Goal: Task Accomplishment & Management: Complete application form

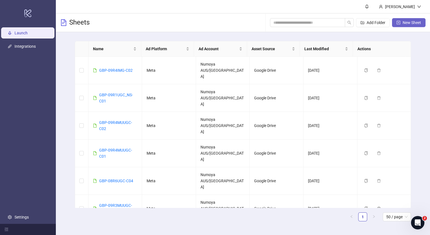
click at [400, 23] on button "New Sheet" at bounding box center [409, 22] width 34 height 9
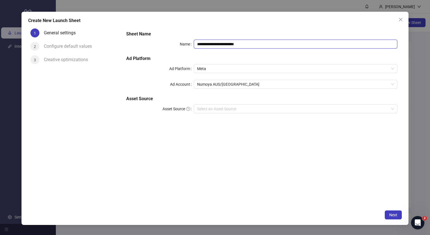
drag, startPoint x: 259, startPoint y: 44, endPoint x: 112, endPoint y: 35, distance: 147.5
click at [113, 35] on div "**********" at bounding box center [215, 116] width 374 height 181
paste input "text"
type input "**********"
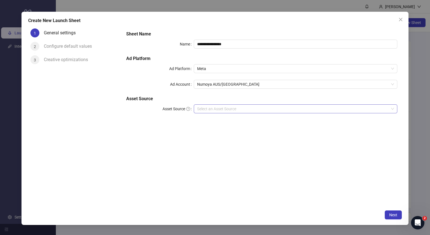
click at [247, 110] on input "Asset Source" at bounding box center [293, 109] width 192 height 8
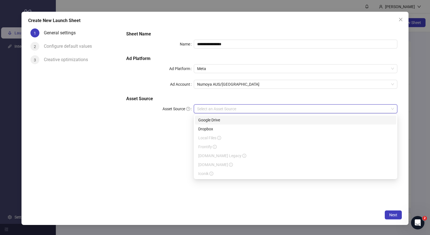
click at [233, 119] on div "Google Drive" at bounding box center [295, 120] width 195 height 6
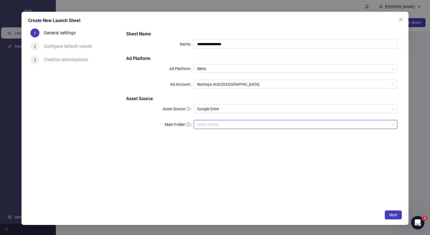
click at [218, 124] on input "Main Folder" at bounding box center [293, 124] width 192 height 8
click at [232, 123] on input "Main Folder" at bounding box center [293, 124] width 192 height 8
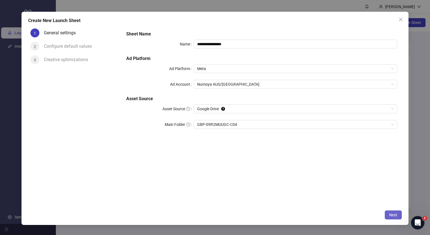
click at [393, 214] on span "Next" at bounding box center [393, 215] width 8 height 4
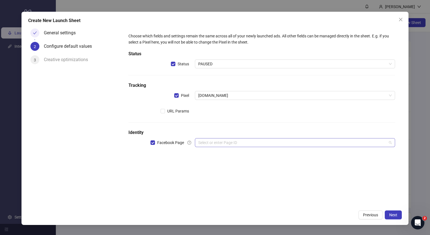
click at [248, 144] on input "search" at bounding box center [292, 143] width 189 height 8
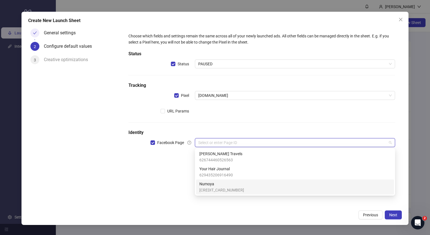
click at [226, 184] on span "Numoya" at bounding box center [221, 184] width 45 height 6
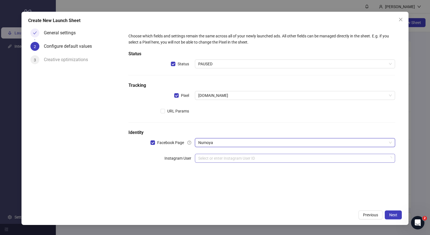
click at [231, 159] on input "search" at bounding box center [292, 158] width 189 height 8
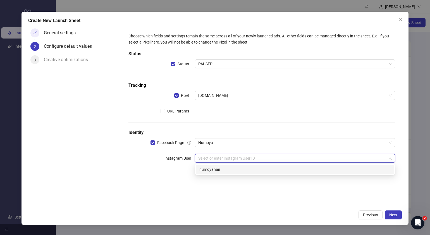
click at [227, 171] on div "numoyahair" at bounding box center [294, 169] width 191 height 6
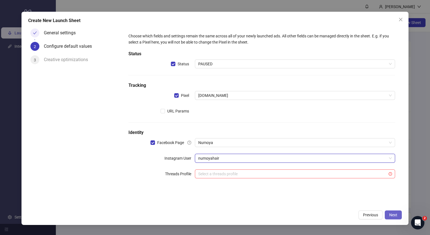
click at [392, 216] on span "Next" at bounding box center [393, 215] width 8 height 4
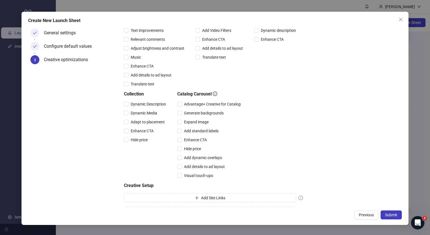
scroll to position [104, 0]
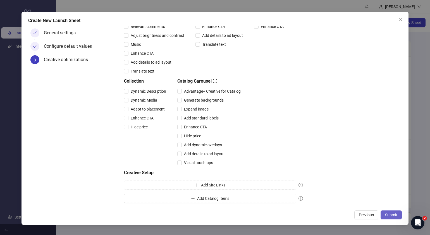
click at [386, 215] on span "Submit" at bounding box center [391, 215] width 12 height 4
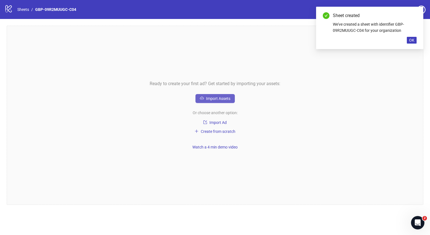
click at [227, 96] on button "Import Assets" at bounding box center [214, 98] width 39 height 9
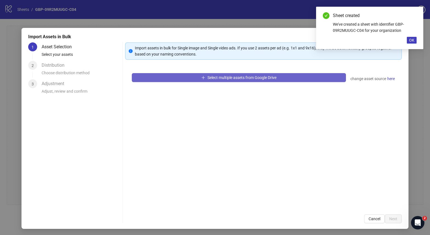
click at [241, 78] on span "Select multiple assets from Google Drive" at bounding box center [241, 77] width 69 height 4
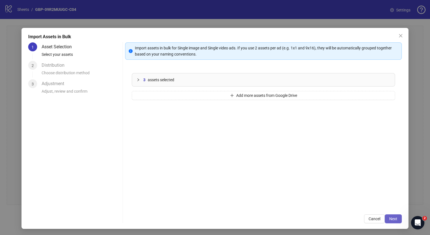
click at [389, 220] on span "Next" at bounding box center [393, 219] width 8 height 4
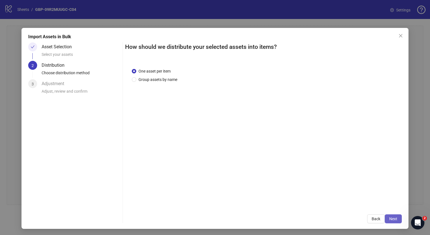
click at [392, 220] on span "Next" at bounding box center [393, 219] width 8 height 4
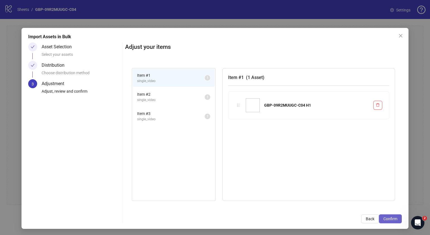
click at [384, 217] on span "Confirm" at bounding box center [390, 219] width 14 height 4
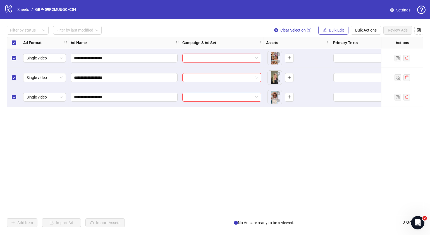
click at [335, 30] on span "Bulk Edit" at bounding box center [336, 30] width 15 height 4
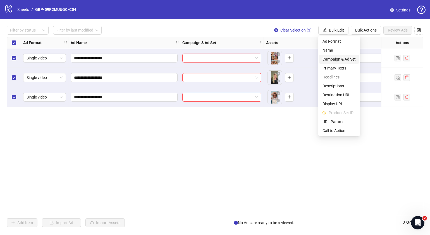
click at [340, 56] on li "Campaign & Ad Set" at bounding box center [339, 59] width 40 height 9
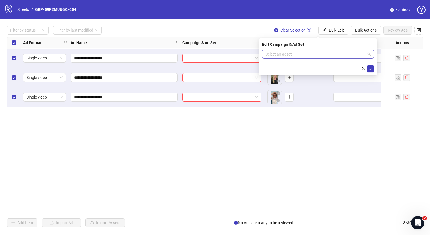
click at [358, 56] on input "search" at bounding box center [316, 54] width 100 height 8
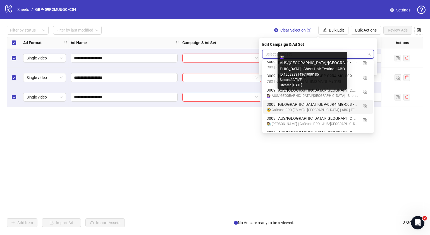
scroll to position [209, 0]
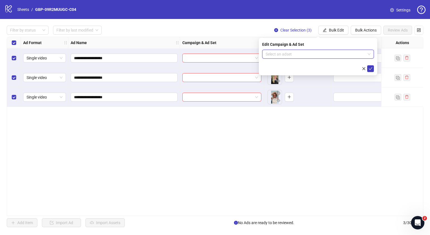
click at [369, 53] on span at bounding box center [318, 54] width 105 height 8
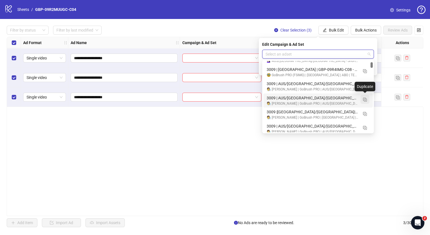
click at [366, 100] on img "button" at bounding box center [365, 100] width 4 height 4
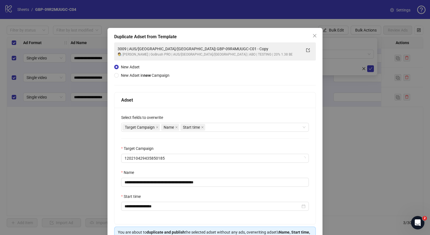
scroll to position [33, 0]
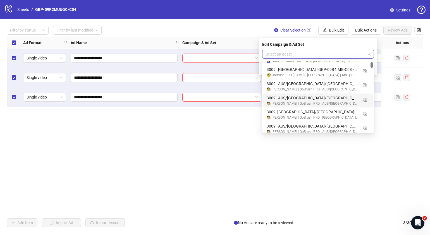
click at [370, 56] on span at bounding box center [318, 54] width 105 height 8
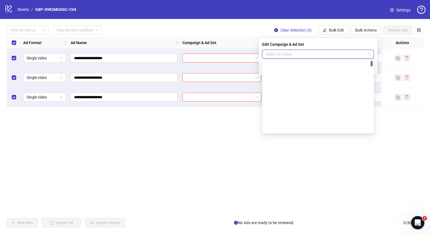
scroll to position [0, 0]
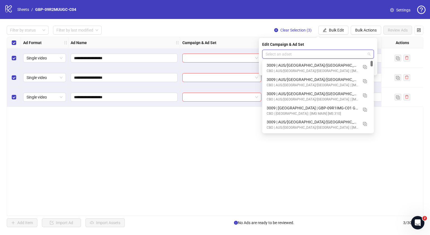
drag, startPoint x: 371, startPoint y: 65, endPoint x: 373, endPoint y: 61, distance: 4.4
click at [373, 61] on div "120232905998030185 120232905985500185 120232902388870185 3009 | AUS/NZ/UK| GBP-…" at bounding box center [318, 97] width 112 height 74
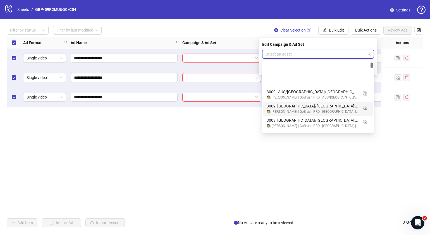
scroll to position [279, 0]
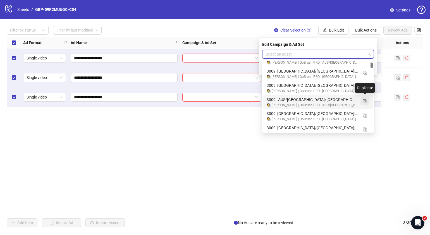
click at [364, 101] on img "button" at bounding box center [365, 101] width 4 height 4
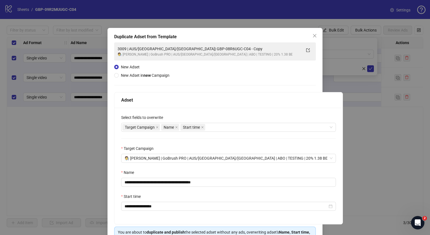
scroll to position [33, 0]
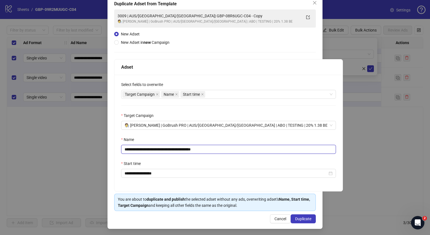
drag, startPoint x: 232, startPoint y: 151, endPoint x: 158, endPoint y: 159, distance: 75.0
click at [158, 159] on div "**********" at bounding box center [228, 133] width 228 height 116
paste input "text"
type input "**********"
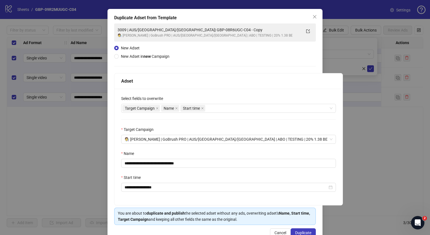
scroll to position [0, 0]
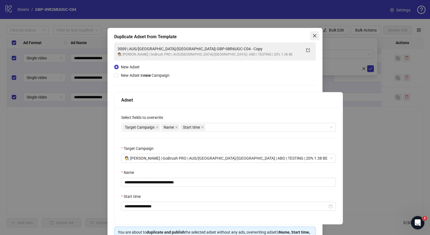
click at [313, 35] on icon "close" at bounding box center [314, 35] width 3 height 3
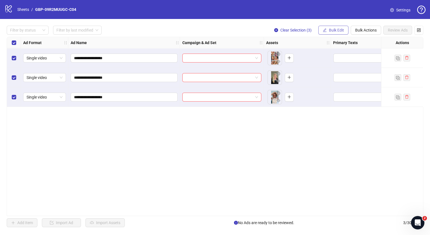
click at [335, 29] on span "Bulk Edit" at bounding box center [336, 30] width 15 height 4
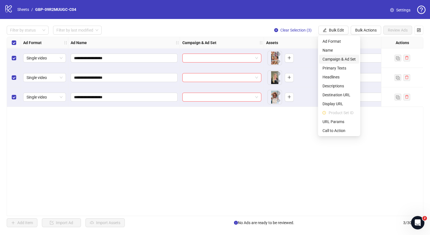
click at [338, 59] on span "Campaign & Ad Set" at bounding box center [339, 59] width 33 height 6
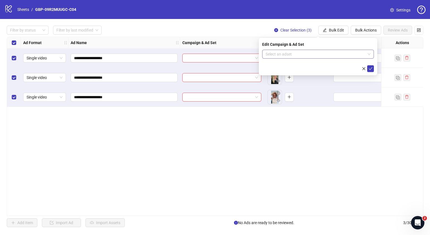
click at [369, 54] on span at bounding box center [318, 54] width 105 height 8
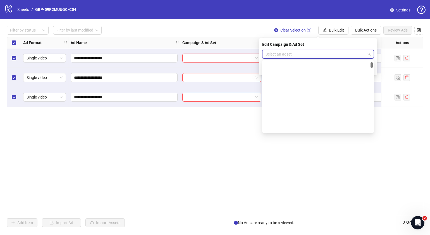
scroll to position [244, 0]
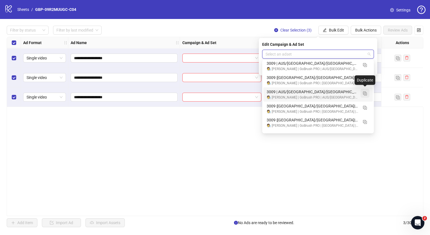
click at [363, 94] on img "button" at bounding box center [365, 94] width 4 height 4
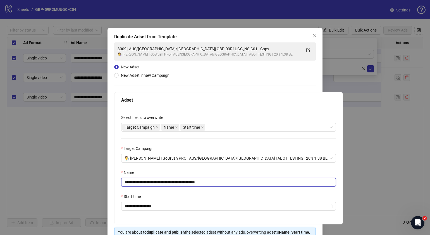
drag, startPoint x: 232, startPoint y: 183, endPoint x: 157, endPoint y: 187, distance: 74.6
click at [157, 187] on input "**********" at bounding box center [228, 182] width 215 height 9
paste input "text"
drag, startPoint x: 132, startPoint y: 182, endPoint x: 115, endPoint y: 180, distance: 16.9
click at [115, 180] on div "**********" at bounding box center [228, 166] width 228 height 116
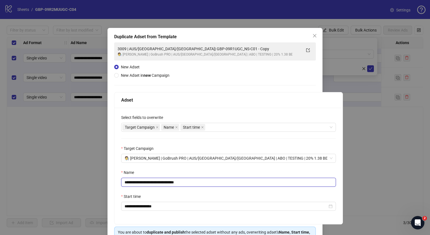
type input "**********"
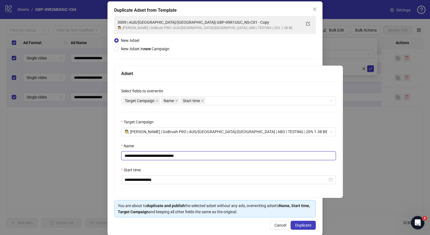
scroll to position [33, 0]
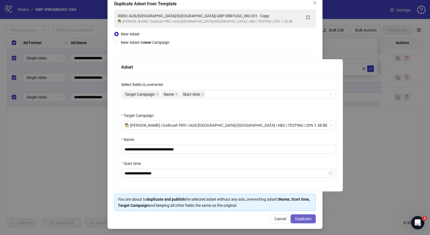
click at [301, 219] on span "Duplicate" at bounding box center [303, 219] width 16 height 4
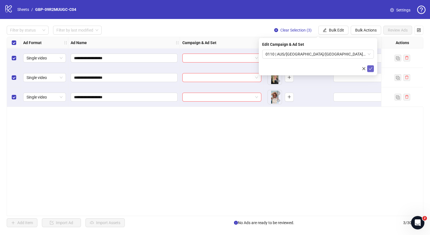
click at [369, 68] on icon "check" at bounding box center [371, 69] width 4 height 4
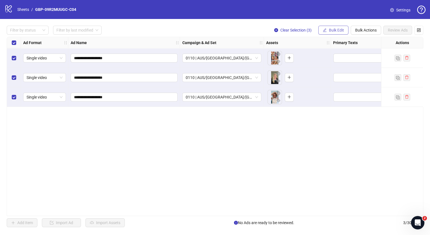
click at [341, 31] on span "Bulk Edit" at bounding box center [336, 30] width 15 height 4
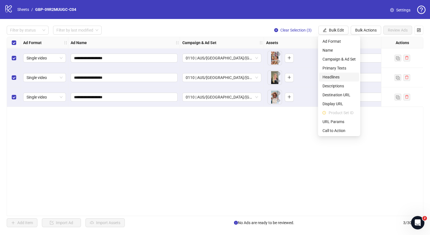
click at [341, 73] on li "Headlines" at bounding box center [339, 77] width 40 height 9
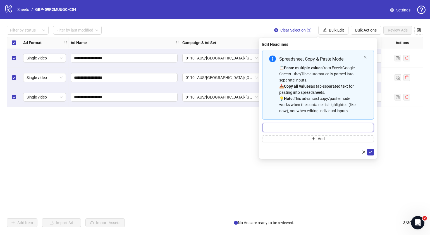
click at [340, 125] on input "Multi-input container - paste or copy values" at bounding box center [318, 127] width 112 height 9
paste input "*******"
type input "*******"
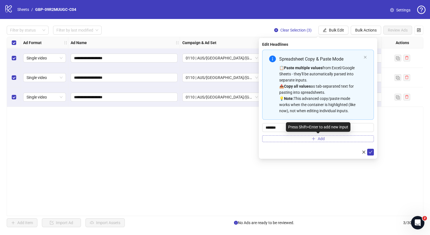
click at [329, 141] on button "Add" at bounding box center [318, 138] width 112 height 7
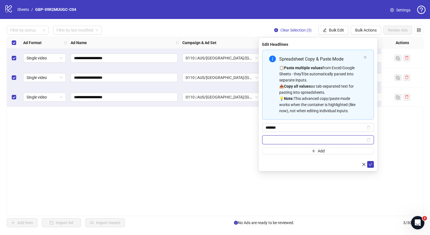
paste input "**********"
type input "**********"
click at [370, 165] on icon "check" at bounding box center [371, 165] width 4 height 4
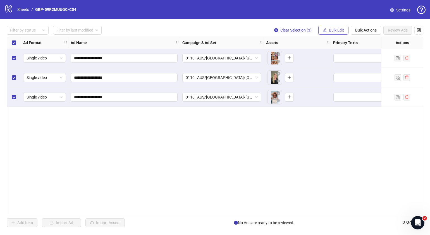
click at [338, 29] on span "Bulk Edit" at bounding box center [336, 30] width 15 height 4
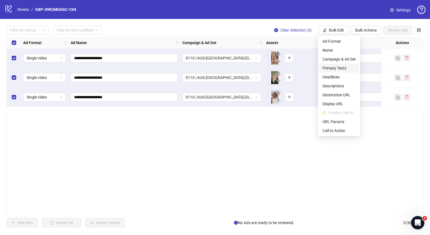
click at [342, 69] on span "Primary Texts" at bounding box center [339, 68] width 33 height 6
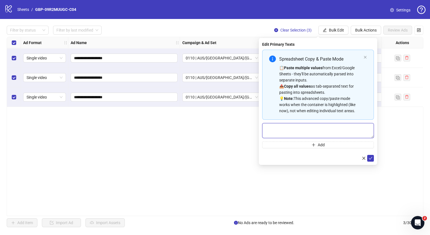
click at [304, 128] on textarea "Multi-text input container - paste or copy values" at bounding box center [318, 130] width 112 height 15
paste textarea "**********"
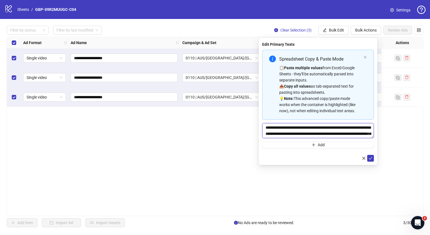
scroll to position [16, 0]
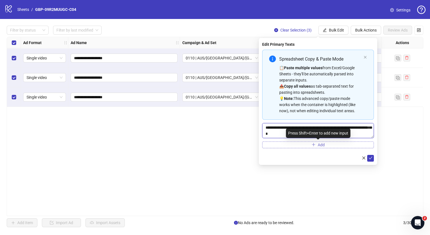
type textarea "**********"
click at [309, 144] on button "Add" at bounding box center [318, 145] width 112 height 7
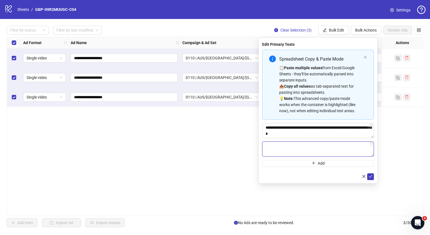
paste textarea "**********"
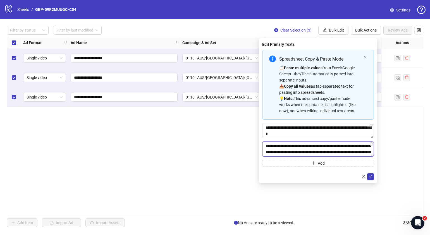
scroll to position [29, 0]
type textarea "**********"
click at [369, 174] on span "submit" at bounding box center [371, 176] width 4 height 4
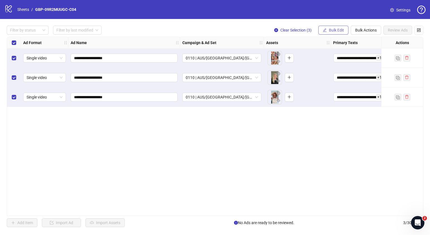
click at [338, 29] on span "Bulk Edit" at bounding box center [336, 30] width 15 height 4
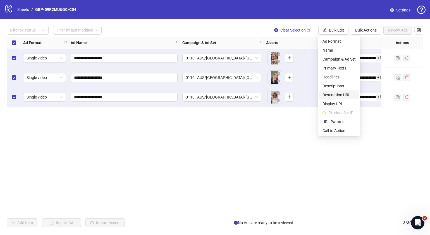
click at [343, 96] on span "Destination URL" at bounding box center [339, 95] width 33 height 6
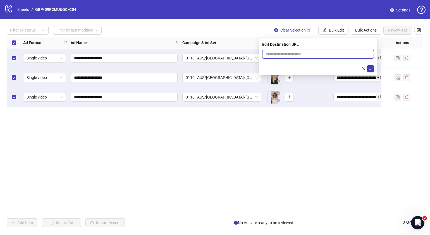
click at [311, 54] on input "text" at bounding box center [316, 54] width 101 height 6
paste input "**********"
type input "**********"
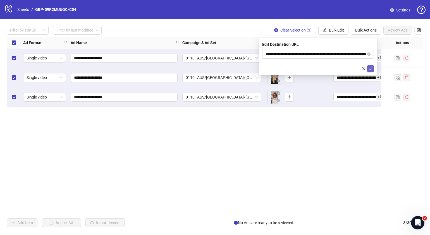
click at [373, 66] on button "submit" at bounding box center [370, 68] width 7 height 7
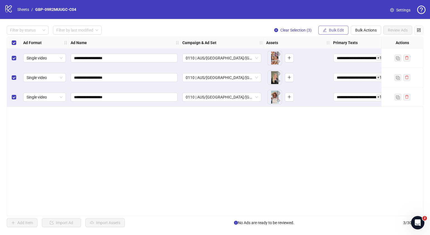
click at [344, 29] on button "Bulk Edit" at bounding box center [333, 30] width 30 height 9
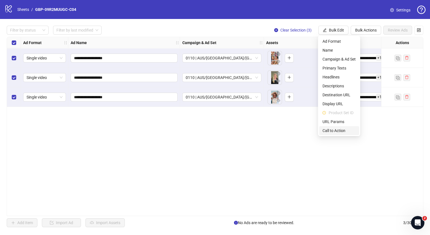
click at [337, 129] on span "Call to Action" at bounding box center [339, 131] width 33 height 6
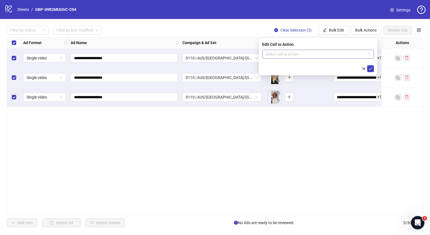
click at [309, 54] on input "search" at bounding box center [316, 54] width 100 height 8
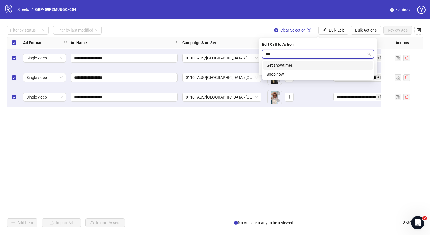
type input "****"
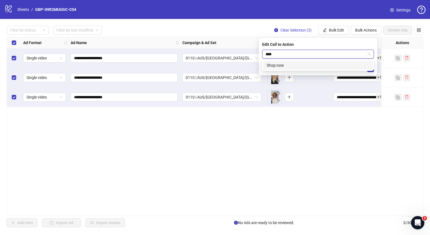
click at [310, 63] on div "Shop now" at bounding box center [318, 65] width 103 height 6
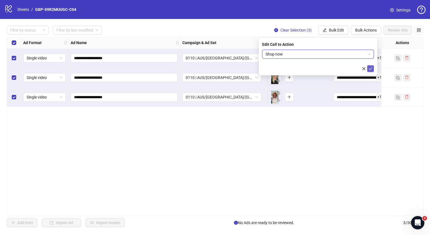
click at [371, 68] on icon "check" at bounding box center [371, 68] width 4 height 3
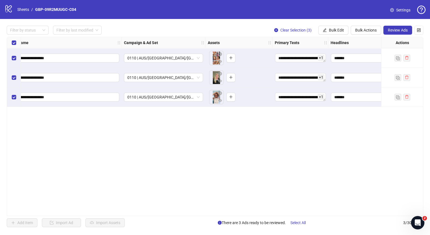
scroll to position [0, 130]
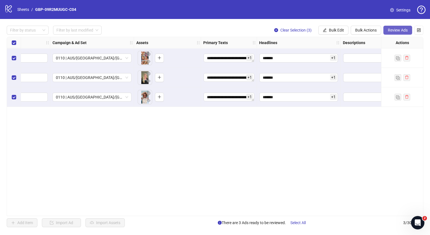
click at [393, 28] on span "Review Ads" at bounding box center [398, 30] width 20 height 4
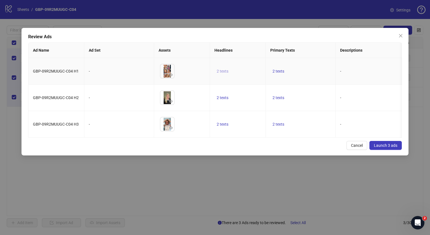
click at [227, 70] on span "2 texts" at bounding box center [223, 71] width 12 height 4
click at [312, 67] on button "button" at bounding box center [309, 67] width 9 height 9
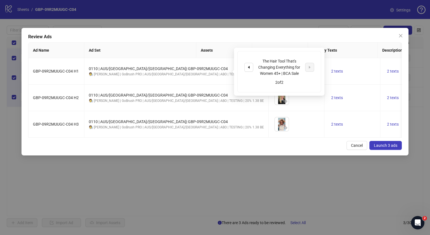
click at [334, 34] on div "Review Ads" at bounding box center [215, 37] width 374 height 7
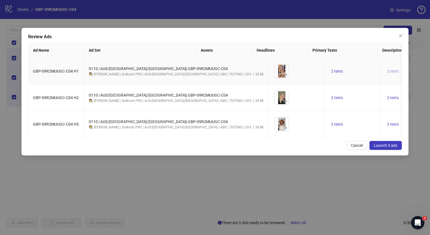
click at [387, 71] on span "2 texts" at bounding box center [393, 71] width 12 height 4
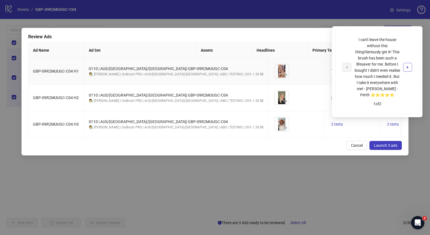
click at [407, 66] on icon "caret-right" at bounding box center [408, 67] width 2 height 3
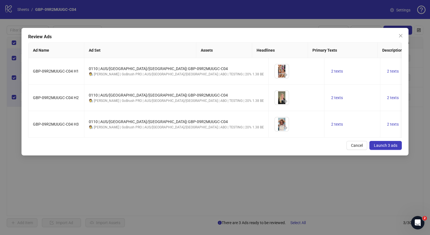
click at [290, 150] on div "Cancel Launch 3 ads" at bounding box center [215, 145] width 374 height 9
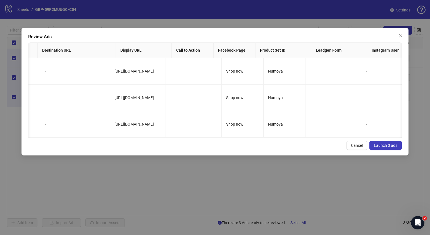
scroll to position [0, 0]
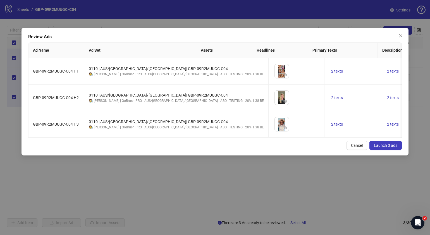
drag, startPoint x: 307, startPoint y: 29, endPoint x: 315, endPoint y: 40, distance: 13.8
click at [310, 34] on div "Review Ads Ad Name Ad Set Assets Headlines Primary Texts Descriptions Destinati…" at bounding box center [215, 92] width 387 height 128
click at [386, 148] on span "Launch 3 ads" at bounding box center [385, 145] width 23 height 4
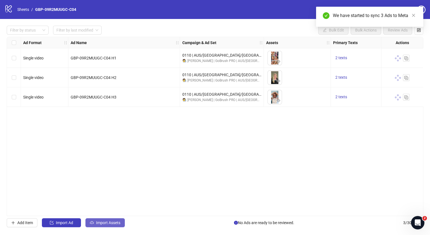
click at [105, 223] on span "Import Assets" at bounding box center [108, 223] width 24 height 4
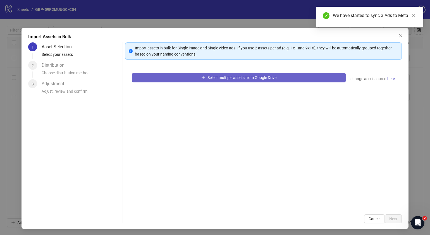
click at [258, 75] on span "Select multiple assets from Google Drive" at bounding box center [241, 77] width 69 height 4
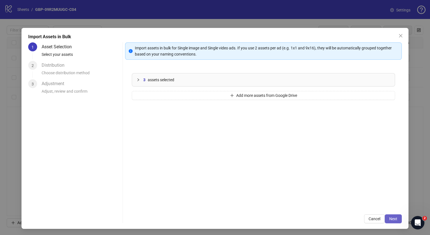
click at [389, 218] on span "Next" at bounding box center [393, 219] width 8 height 4
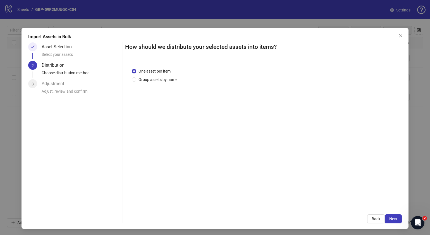
click at [389, 218] on span "Next" at bounding box center [393, 219] width 8 height 4
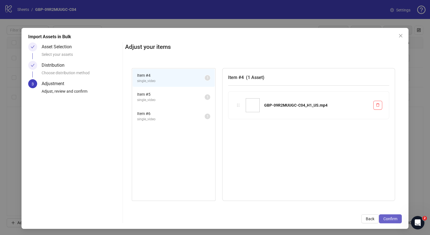
click at [388, 218] on span "Confirm" at bounding box center [390, 219] width 14 height 4
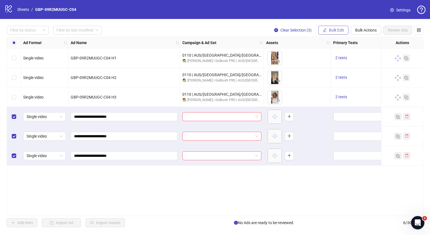
click at [337, 31] on span "Bulk Edit" at bounding box center [336, 30] width 15 height 4
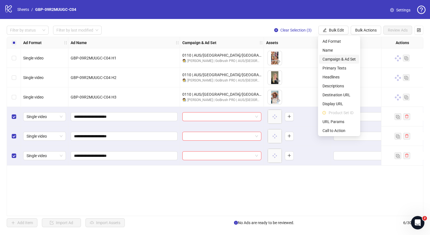
click at [345, 59] on span "Campaign & Ad Set" at bounding box center [339, 59] width 33 height 6
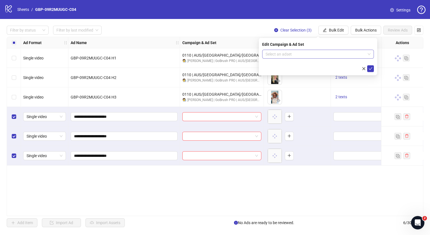
click at [369, 56] on span at bounding box center [318, 54] width 105 height 8
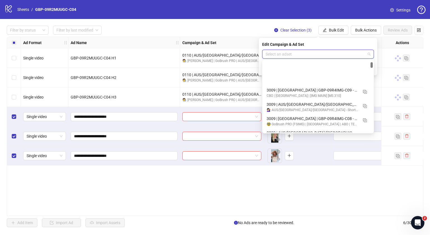
scroll to position [209, 0]
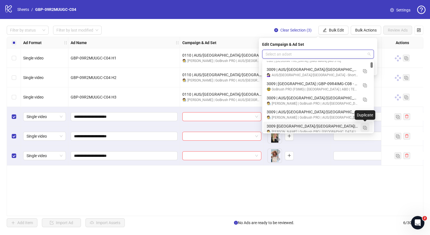
click at [364, 127] on img "button" at bounding box center [365, 128] width 4 height 4
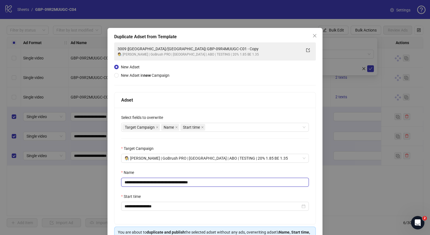
drag, startPoint x: 220, startPoint y: 182, endPoint x: 151, endPoint y: 183, distance: 69.0
click at [151, 183] on input "**********" at bounding box center [215, 182] width 188 height 9
paste input "text"
drag, startPoint x: 132, startPoint y: 182, endPoint x: 95, endPoint y: 183, distance: 36.9
click at [95, 183] on div "**********" at bounding box center [215, 117] width 430 height 235
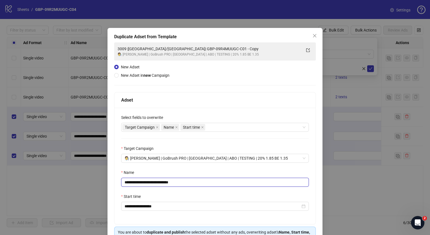
scroll to position [33, 0]
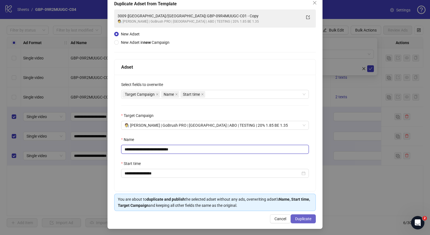
type input "**********"
click at [300, 216] on button "Duplicate" at bounding box center [303, 218] width 25 height 9
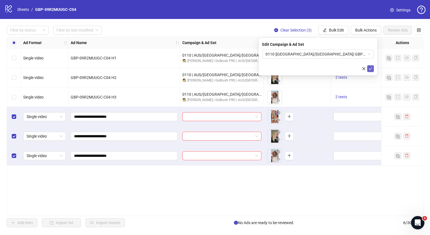
click at [370, 67] on icon "check" at bounding box center [371, 69] width 4 height 4
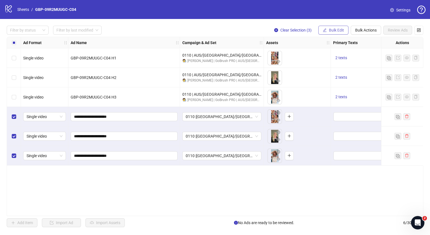
click at [337, 30] on span "Bulk Edit" at bounding box center [336, 30] width 15 height 4
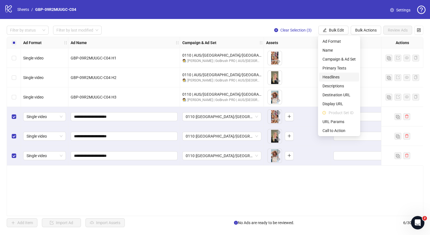
click at [335, 75] on span "Headlines" at bounding box center [339, 77] width 33 height 6
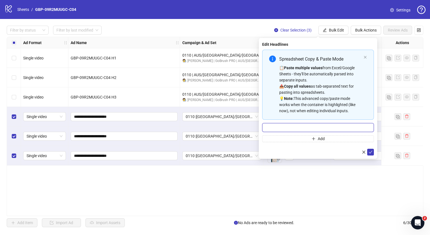
click at [294, 125] on input "Multi-input container - paste or copy values" at bounding box center [318, 127] width 112 height 9
paste input "*******"
type input "*******"
click at [298, 139] on button "Add" at bounding box center [318, 138] width 112 height 7
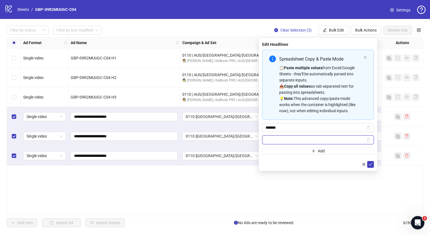
paste input "**********"
type input "**********"
click at [368, 163] on button "submit" at bounding box center [370, 164] width 7 height 7
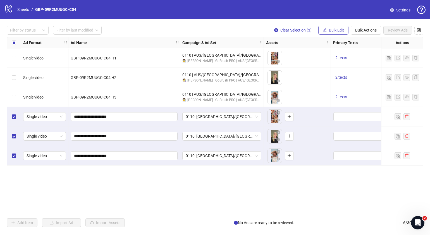
click at [330, 29] on span "Bulk Edit" at bounding box center [336, 30] width 15 height 4
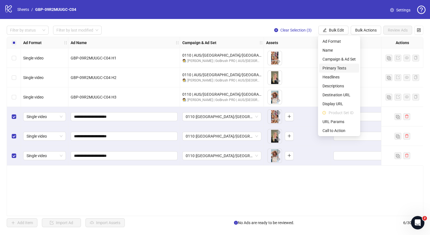
click at [340, 68] on span "Primary Texts" at bounding box center [339, 68] width 33 height 6
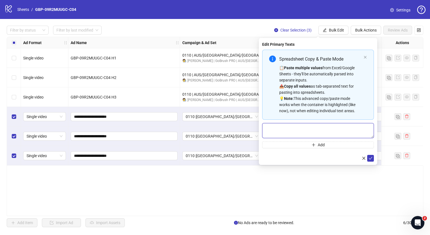
click at [300, 127] on textarea "Multi-text input container - paste or copy values" at bounding box center [318, 130] width 112 height 15
paste textarea "**********"
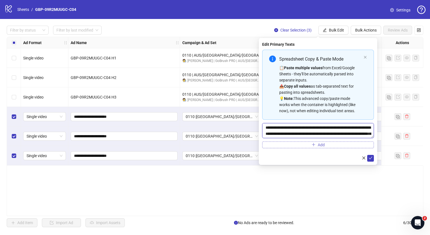
scroll to position [16, 0]
type textarea "**********"
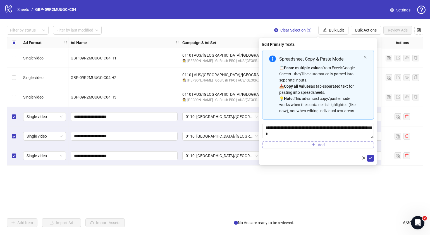
click at [326, 146] on button "Add" at bounding box center [318, 145] width 112 height 7
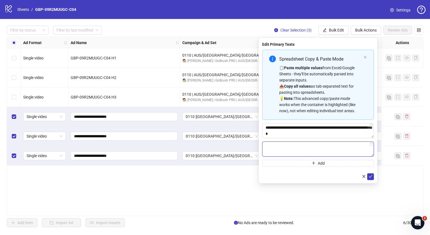
paste textarea "**********"
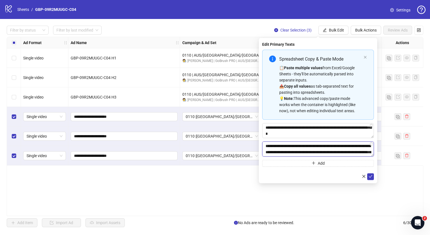
scroll to position [29, 0]
type textarea "**********"
click at [369, 174] on span "submit" at bounding box center [371, 176] width 4 height 4
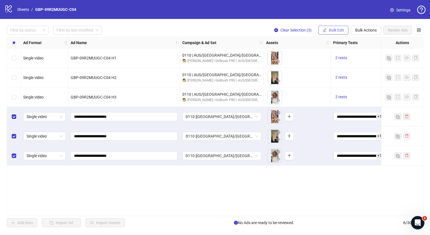
click at [331, 31] on span "Bulk Edit" at bounding box center [336, 30] width 15 height 4
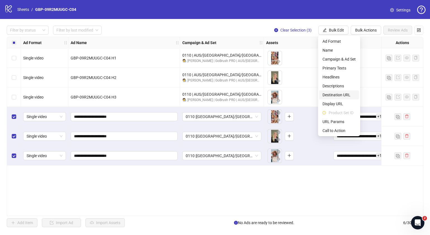
click at [342, 94] on span "Destination URL" at bounding box center [339, 95] width 33 height 6
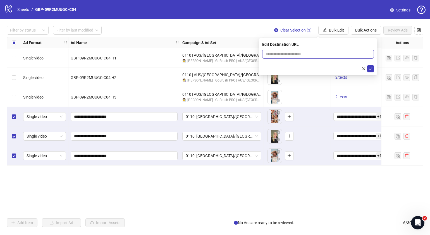
click at [327, 58] on form at bounding box center [318, 61] width 112 height 22
click at [328, 55] on input "text" at bounding box center [316, 54] width 101 height 6
paste input "**********"
type input "**********"
click at [371, 69] on icon "check" at bounding box center [371, 69] width 4 height 4
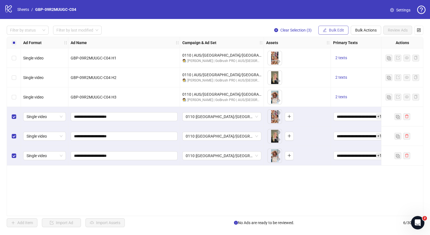
click at [331, 32] on span "Bulk Edit" at bounding box center [336, 30] width 15 height 4
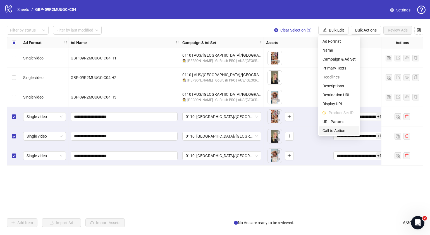
click at [338, 130] on span "Call to Action" at bounding box center [339, 131] width 33 height 6
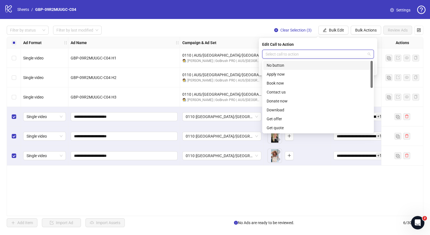
click at [319, 54] on input "search" at bounding box center [316, 54] width 100 height 8
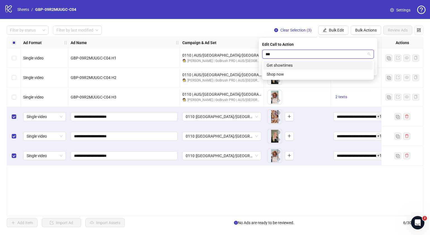
type input "****"
click at [309, 64] on div "Shop now" at bounding box center [318, 65] width 103 height 6
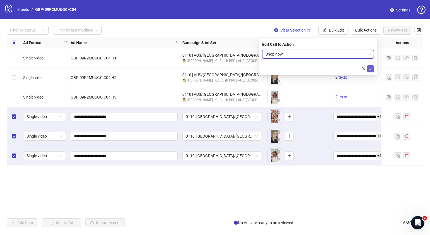
click at [371, 67] on icon "check" at bounding box center [371, 69] width 4 height 4
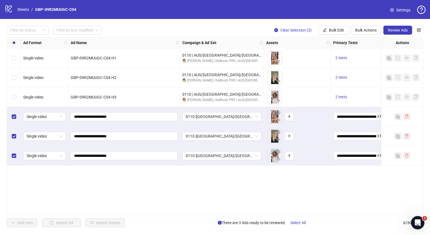
click at [245, 192] on div "**********" at bounding box center [215, 126] width 417 height 179
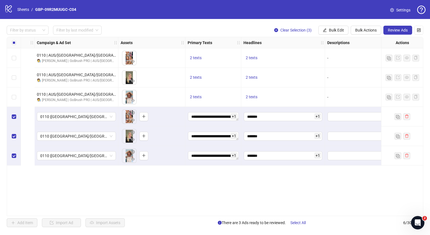
scroll to position [0, 0]
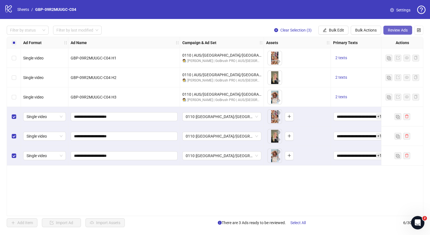
click at [387, 29] on button "Review Ads" at bounding box center [397, 30] width 29 height 9
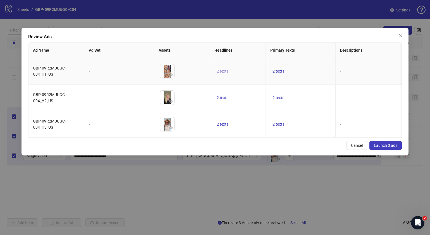
click at [223, 70] on span "2 texts" at bounding box center [223, 71] width 12 height 4
click at [314, 65] on button "button" at bounding box center [309, 66] width 9 height 9
click at [277, 125] on span "2 texts" at bounding box center [279, 124] width 12 height 4
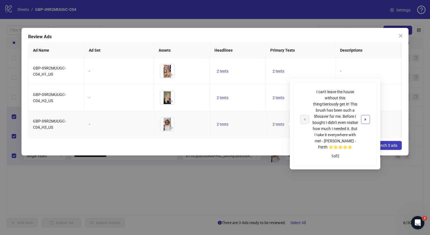
click at [366, 121] on icon "caret-right" at bounding box center [366, 120] width 4 height 4
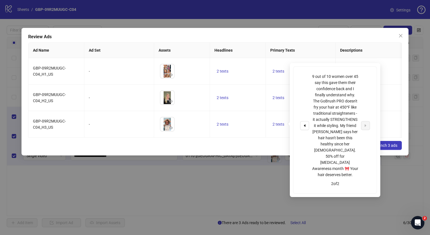
click at [246, 150] on div "Cancel Launch 3 ads" at bounding box center [215, 145] width 374 height 9
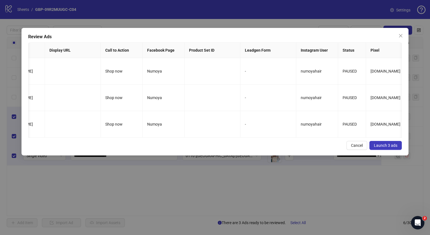
scroll to position [0, 440]
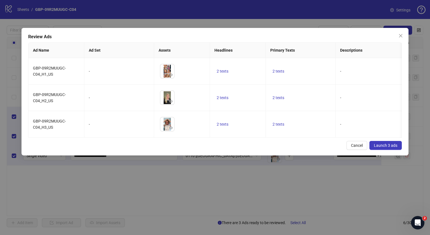
click at [384, 148] on span "Launch 3 ads" at bounding box center [385, 145] width 23 height 4
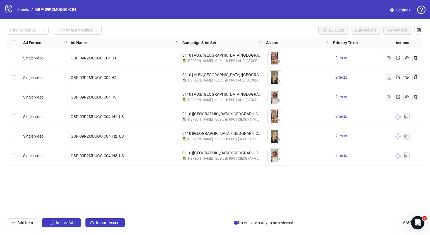
drag, startPoint x: 190, startPoint y: 213, endPoint x: 197, endPoint y: 211, distance: 7.4
click at [197, 211] on div "Ad Format Ad Name Campaign & Ad Set Assets Primary Texts Headlines Descriptions…" at bounding box center [215, 126] width 417 height 179
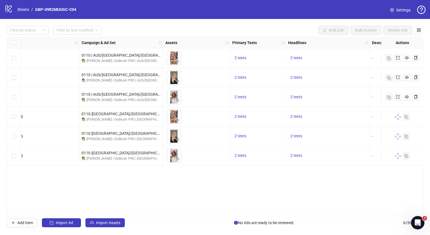
scroll to position [0, 144]
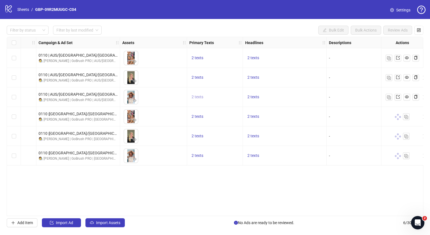
click at [197, 96] on span "2 texts" at bounding box center [198, 97] width 12 height 4
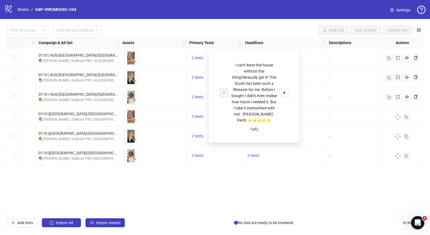
click at [224, 174] on div "Ad Format Ad Name Campaign & Ad Set Assets Primary Texts Headlines Descriptions…" at bounding box center [215, 126] width 417 height 179
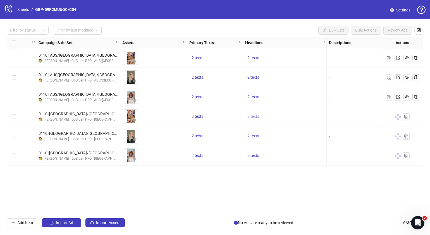
click at [254, 118] on span "2 texts" at bounding box center [253, 116] width 12 height 4
click at [343, 112] on button "button" at bounding box center [340, 112] width 9 height 9
click at [301, 180] on div "Ad Format Ad Name Campaign & Ad Set Assets Primary Texts Headlines Descriptions…" at bounding box center [215, 126] width 417 height 179
drag, startPoint x: 245, startPoint y: 213, endPoint x: 261, endPoint y: 211, distance: 16.7
click at [261, 211] on div "Ad Format Ad Name Campaign & Ad Set Assets Primary Texts Headlines Descriptions…" at bounding box center [215, 126] width 417 height 179
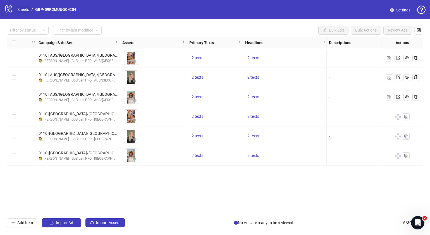
click at [24, 10] on link "Sheets" at bounding box center [23, 9] width 14 height 6
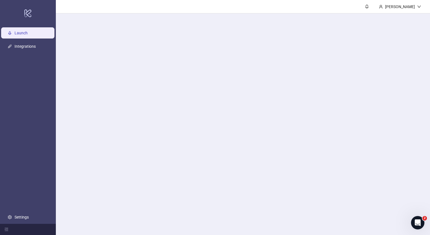
click at [24, 10] on icon "logo/logo-mobile" at bounding box center [28, 12] width 8 height 13
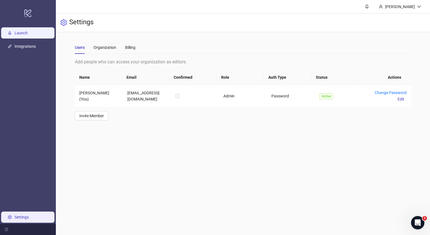
click at [28, 31] on link "Launch" at bounding box center [21, 33] width 13 height 4
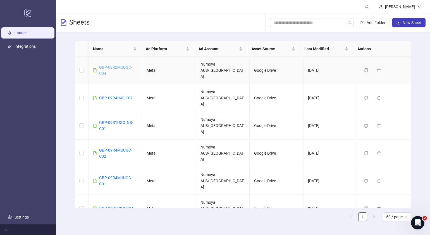
click at [106, 65] on link "GBP-09R2MUUGC-C04" at bounding box center [115, 70] width 33 height 11
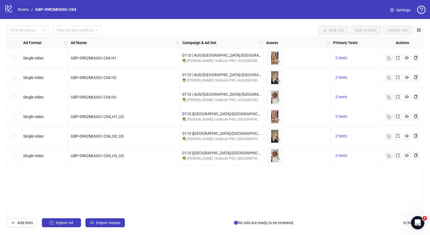
click at [24, 8] on link "Sheets" at bounding box center [23, 9] width 14 height 6
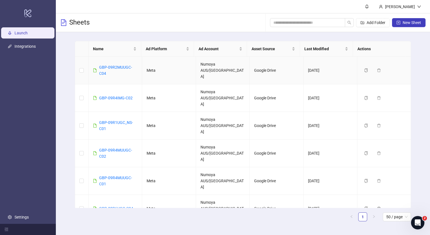
click at [110, 60] on td "GBP-09R2MUUGC-C04" at bounding box center [116, 71] width 54 height 28
click at [110, 65] on link "GBP-09R2MUUGC-C04" at bounding box center [115, 70] width 33 height 11
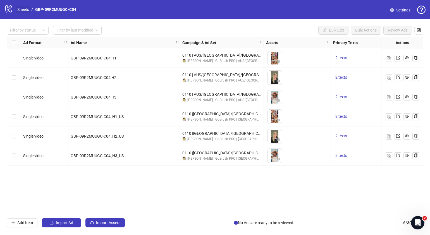
click at [24, 9] on link "Sheets" at bounding box center [23, 9] width 14 height 6
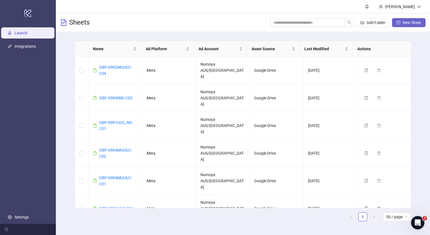
click at [416, 22] on span "New Sheet" at bounding box center [412, 22] width 18 height 4
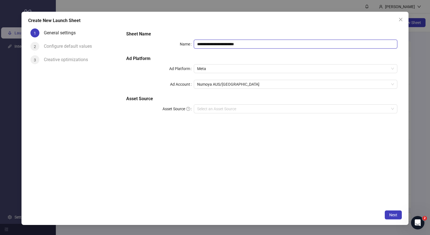
drag, startPoint x: 263, startPoint y: 43, endPoint x: 132, endPoint y: 49, distance: 130.8
click at [132, 49] on div "**********" at bounding box center [262, 75] width 276 height 94
paste input "text"
type input "**********"
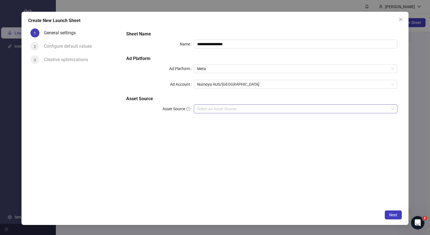
click at [243, 106] on input "Asset Source" at bounding box center [293, 109] width 192 height 8
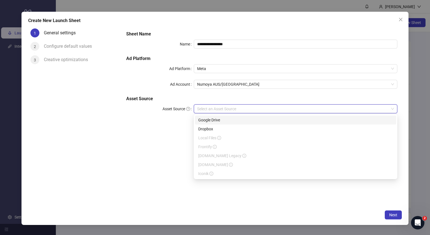
click at [222, 121] on div "Google Drive" at bounding box center [295, 120] width 195 height 6
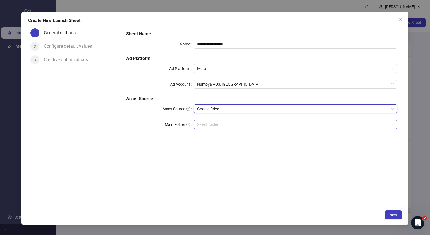
click at [214, 127] on input "Main Folder" at bounding box center [293, 124] width 192 height 8
click at [208, 123] on input "Main Folder" at bounding box center [293, 124] width 192 height 8
click at [205, 124] on input "Main Folder" at bounding box center [293, 124] width 192 height 8
click at [393, 216] on span "Next" at bounding box center [393, 215] width 8 height 4
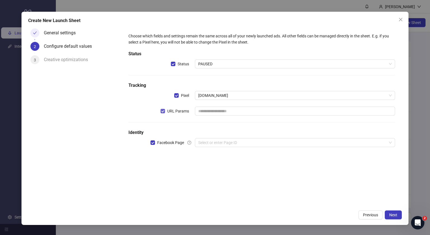
click at [162, 113] on label "URL Params" at bounding box center [176, 111] width 31 height 6
click at [238, 145] on input "search" at bounding box center [292, 143] width 189 height 8
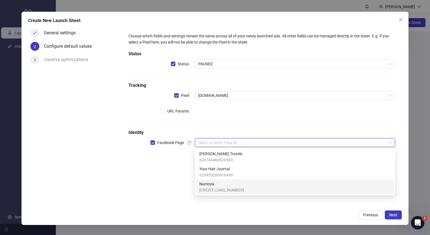
click at [216, 184] on span "Numoya" at bounding box center [221, 184] width 45 height 6
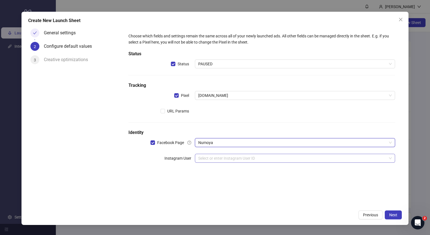
click at [228, 161] on input "search" at bounding box center [292, 158] width 189 height 8
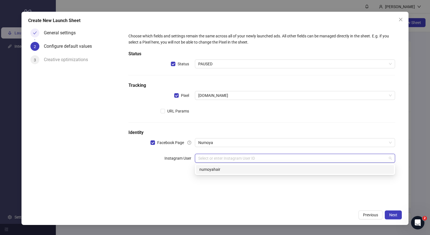
click at [226, 168] on div "numoyahair" at bounding box center [294, 169] width 191 height 6
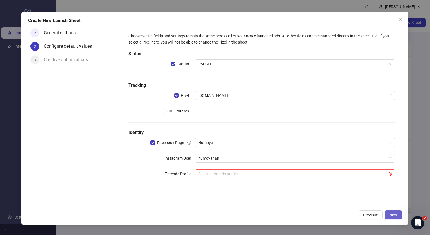
click at [392, 213] on span "Next" at bounding box center [393, 215] width 8 height 4
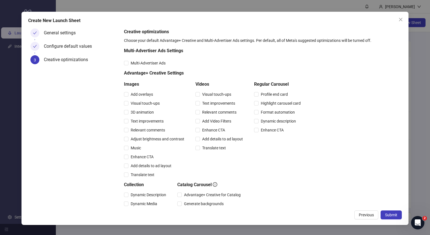
click at [392, 213] on span "Submit" at bounding box center [391, 215] width 12 height 4
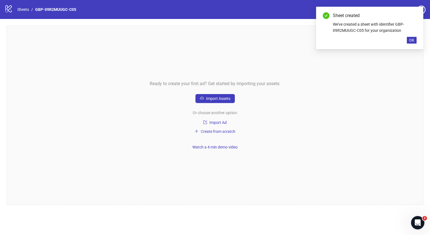
click at [225, 105] on div "Ready to create your first ad? Get started by importing your assets: Import Ass…" at bounding box center [215, 115] width 417 height 179
click at [228, 99] on span "Import Assets" at bounding box center [218, 98] width 24 height 4
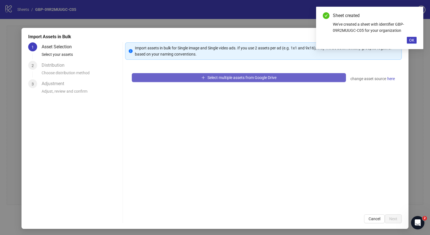
click at [254, 80] on button "Select multiple assets from Google Drive" at bounding box center [239, 77] width 214 height 9
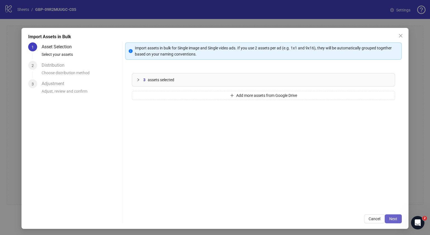
click at [392, 219] on button "Next" at bounding box center [393, 218] width 17 height 9
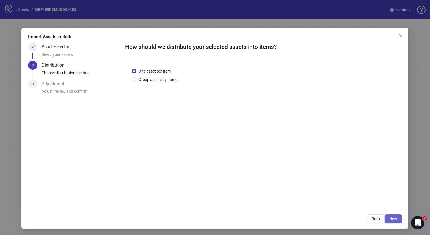
click at [389, 217] on span "Next" at bounding box center [393, 219] width 8 height 4
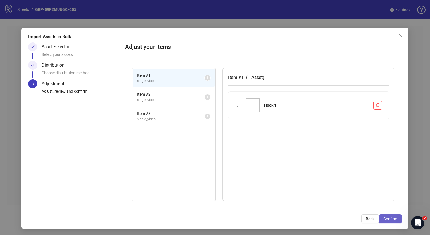
click at [386, 217] on span "Confirm" at bounding box center [390, 219] width 14 height 4
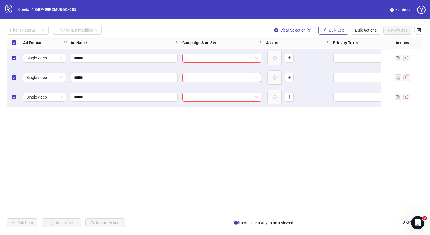
click at [339, 29] on span "Bulk Edit" at bounding box center [336, 30] width 15 height 4
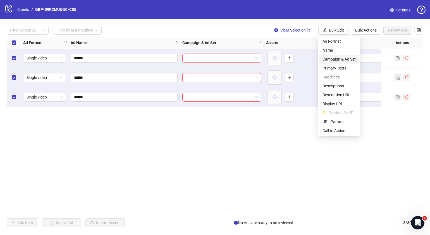
click at [343, 59] on span "Campaign & Ad Set" at bounding box center [339, 59] width 33 height 6
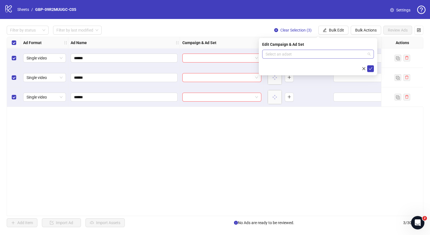
click at [370, 54] on span at bounding box center [318, 54] width 105 height 8
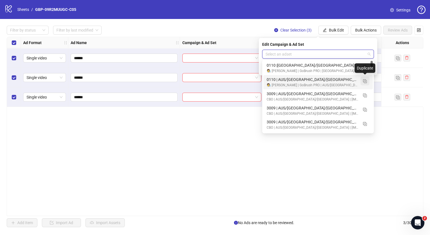
click at [365, 81] on img "button" at bounding box center [365, 81] width 4 height 4
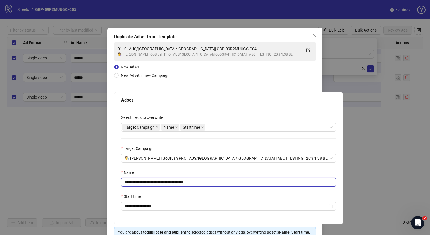
drag, startPoint x: 219, startPoint y: 182, endPoint x: 158, endPoint y: 183, distance: 60.9
click at [158, 183] on input "**********" at bounding box center [228, 182] width 215 height 9
paste input "text"
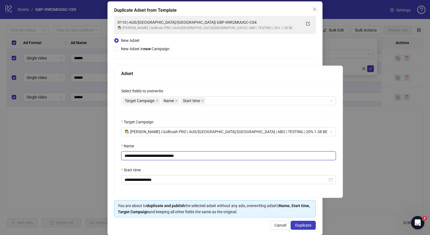
scroll to position [33, 0]
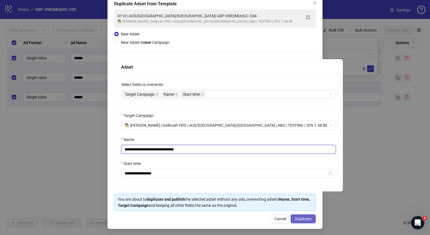
type input "**********"
click at [302, 218] on span "Duplicate" at bounding box center [303, 219] width 16 height 4
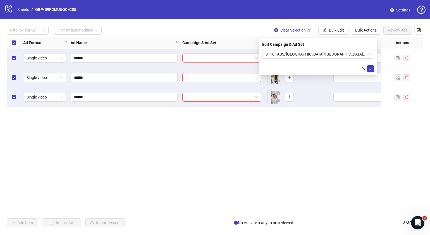
click at [374, 66] on div "Edit Campaign & Ad Set 0110 | AUS/NZ/UK| GBP-09R2MUUGC-C05" at bounding box center [318, 56] width 118 height 37
click at [373, 68] on button "submit" at bounding box center [370, 68] width 7 height 7
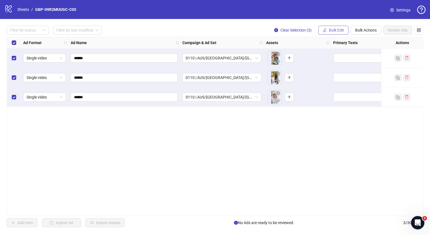
click at [338, 30] on span "Bulk Edit" at bounding box center [336, 30] width 15 height 4
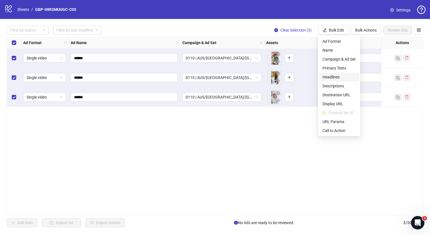
click at [338, 74] on span "Headlines" at bounding box center [339, 77] width 33 height 6
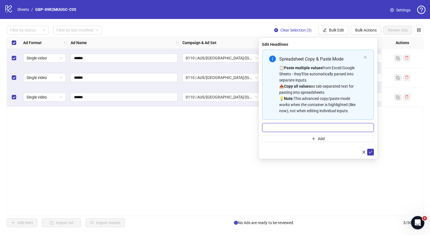
click at [330, 124] on input "Multi-input container - paste or copy values" at bounding box center [318, 127] width 112 height 9
paste input "*******"
type input "*******"
click at [326, 137] on button "Add" at bounding box center [318, 138] width 112 height 7
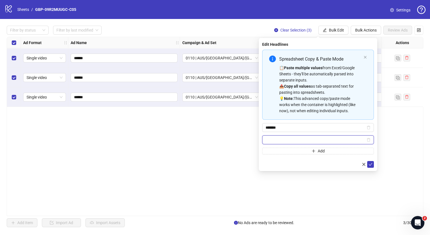
paste input "**********"
type input "**********"
click at [369, 164] on icon "check" at bounding box center [371, 164] width 4 height 3
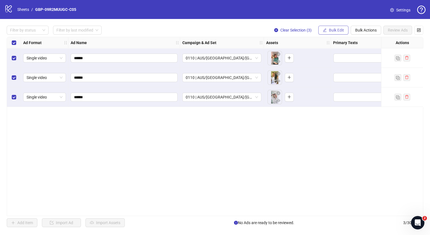
click at [332, 28] on span "Bulk Edit" at bounding box center [336, 30] width 15 height 4
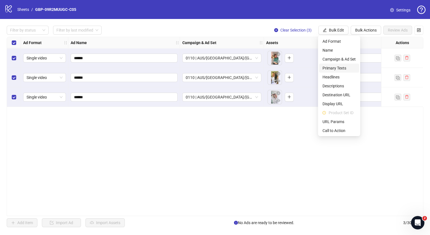
click at [340, 69] on span "Primary Texts" at bounding box center [339, 68] width 33 height 6
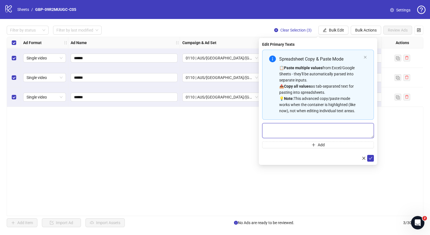
click at [296, 127] on textarea "Multi-text input container - paste or copy values" at bounding box center [318, 130] width 112 height 15
paste textarea "**********"
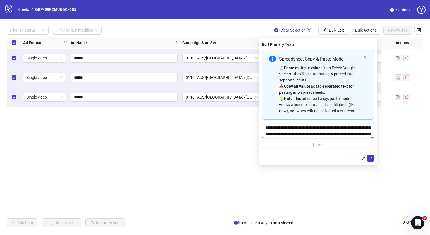
scroll to position [16, 0]
type textarea "**********"
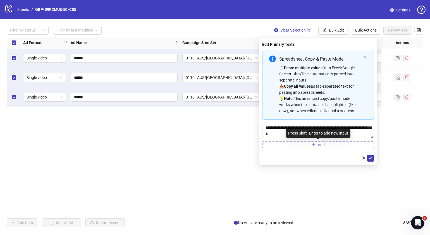
click at [304, 142] on button "Add" at bounding box center [318, 145] width 112 height 7
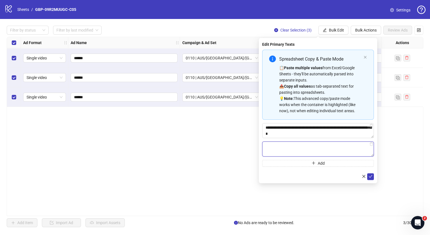
paste textarea "**********"
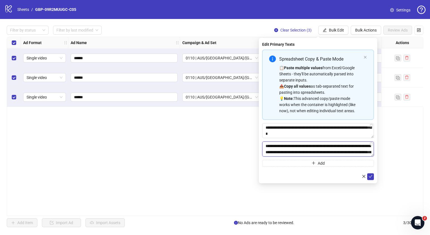
scroll to position [29, 0]
type textarea "**********"
click at [371, 175] on icon "check" at bounding box center [371, 176] width 4 height 3
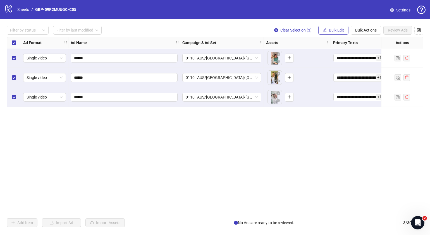
click at [339, 26] on button "Bulk Edit" at bounding box center [333, 30] width 30 height 9
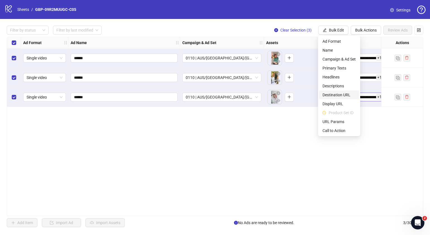
click at [344, 96] on span "Destination URL" at bounding box center [339, 95] width 33 height 6
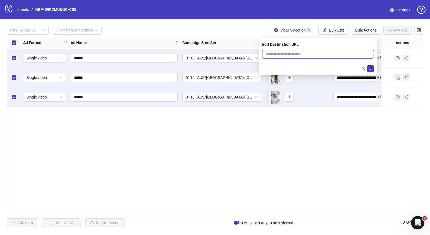
click at [329, 57] on span at bounding box center [318, 54] width 112 height 9
click at [331, 53] on input "text" at bounding box center [316, 54] width 101 height 6
paste input "**********"
type input "**********"
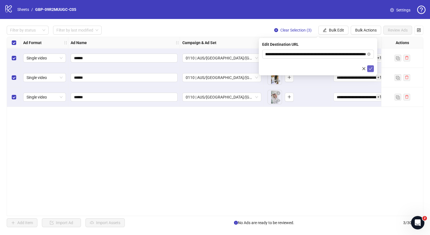
click at [373, 68] on button "submit" at bounding box center [370, 68] width 7 height 7
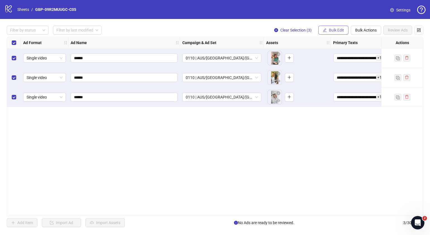
click at [336, 28] on span "Bulk Edit" at bounding box center [336, 30] width 15 height 4
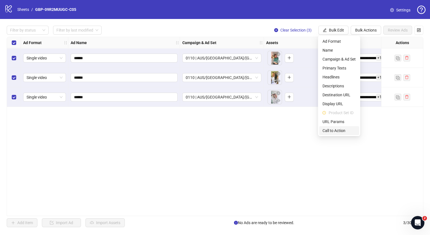
click at [332, 129] on span "Call to Action" at bounding box center [339, 131] width 33 height 6
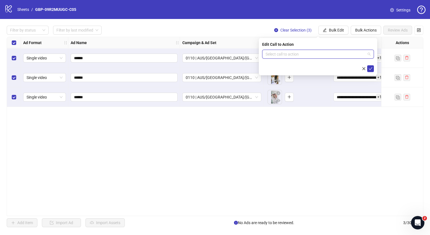
click at [299, 54] on input "search" at bounding box center [316, 54] width 100 height 8
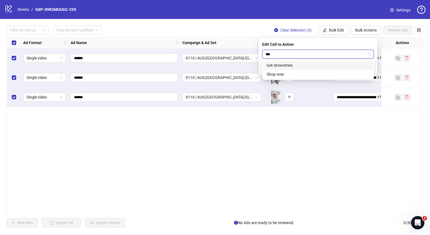
type input "****"
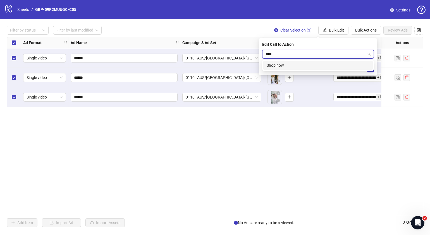
click at [295, 66] on div "Shop now" at bounding box center [318, 65] width 103 height 6
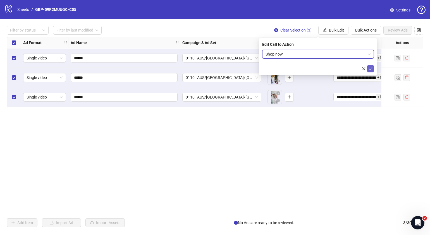
click at [371, 68] on icon "check" at bounding box center [371, 68] width 4 height 3
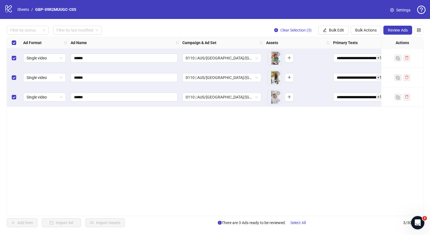
drag, startPoint x: 181, startPoint y: 214, endPoint x: 216, endPoint y: 212, distance: 35.8
click at [216, 212] on div "**********" at bounding box center [215, 126] width 417 height 179
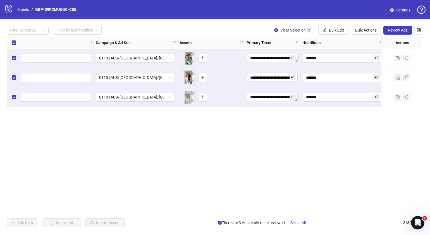
scroll to position [0, 101]
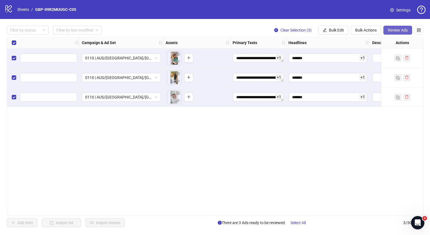
click at [390, 27] on button "Review Ads" at bounding box center [397, 30] width 29 height 9
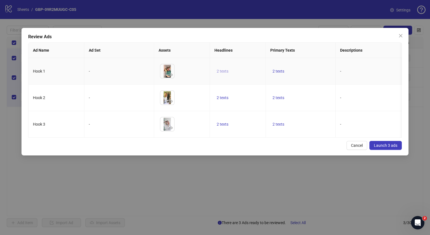
click at [218, 71] on span "2 texts" at bounding box center [223, 71] width 12 height 4
click at [308, 66] on icon "caret-right" at bounding box center [310, 67] width 4 height 4
click at [267, 150] on div "Cancel Launch 3 ads" at bounding box center [215, 145] width 374 height 9
click at [281, 70] on span "2 texts" at bounding box center [279, 71] width 12 height 4
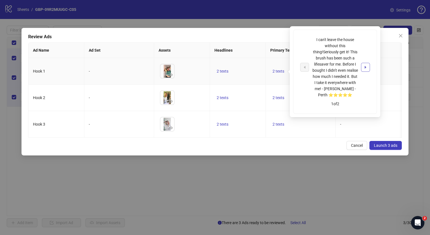
click at [365, 68] on icon "caret-right" at bounding box center [366, 67] width 4 height 4
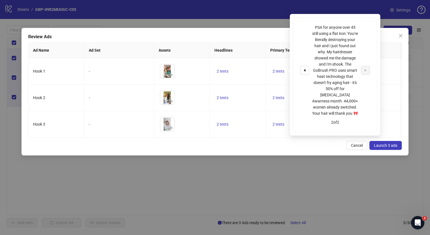
click at [273, 156] on div "Review Ads Ad Name Ad Set Assets Headlines Primary Texts Descriptions Destinati…" at bounding box center [215, 92] width 387 height 128
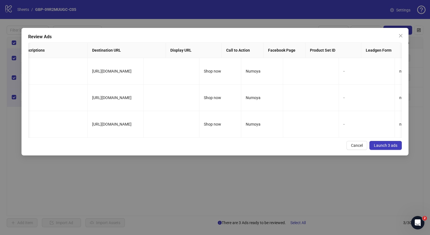
scroll to position [0, 356]
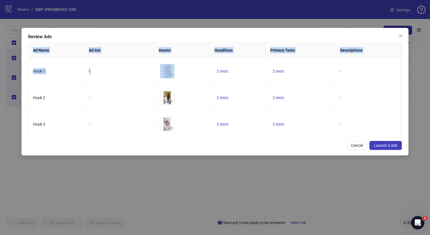
drag, startPoint x: 299, startPoint y: 38, endPoint x: 321, endPoint y: 73, distance: 41.1
click at [321, 73] on div "Review Ads Ad Name Ad Set Assets Headlines Primary Texts Descriptions Destinati…" at bounding box center [215, 92] width 387 height 128
drag, startPoint x: 321, startPoint y: 73, endPoint x: 307, endPoint y: 34, distance: 41.3
click at [307, 34] on div "Review Ads" at bounding box center [215, 37] width 374 height 7
click at [301, 34] on div "Review Ads" at bounding box center [215, 37] width 374 height 7
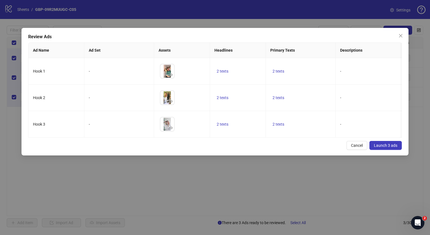
click at [385, 148] on span "Launch 3 ads" at bounding box center [385, 145] width 23 height 4
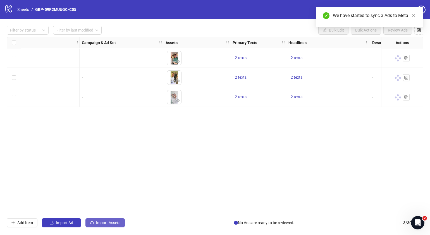
click at [102, 221] on span "Import Assets" at bounding box center [108, 223] width 24 height 4
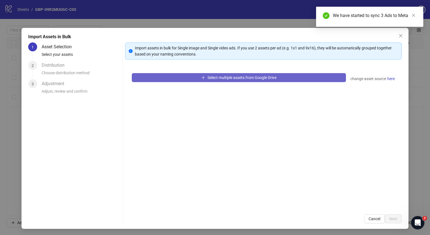
click at [244, 77] on span "Select multiple assets from Google Drive" at bounding box center [241, 77] width 69 height 4
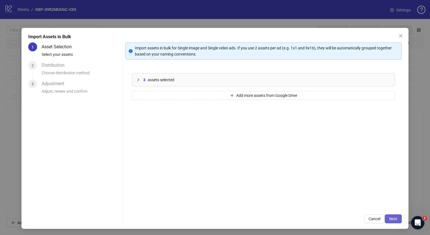
click at [393, 218] on button "Next" at bounding box center [393, 218] width 17 height 9
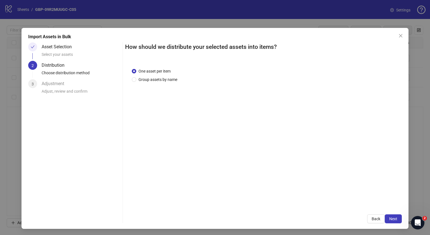
click at [393, 218] on button "Next" at bounding box center [393, 218] width 17 height 9
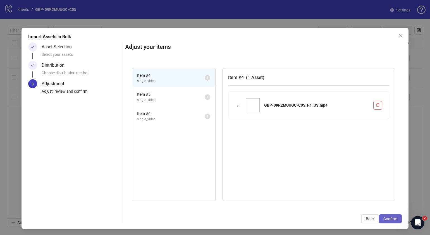
click at [393, 218] on button "Confirm" at bounding box center [390, 218] width 23 height 9
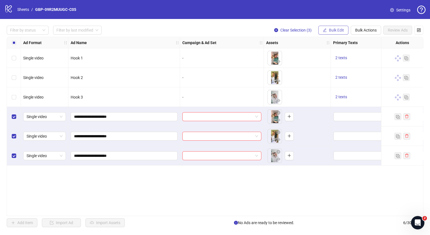
click at [335, 29] on span "Bulk Edit" at bounding box center [336, 30] width 15 height 4
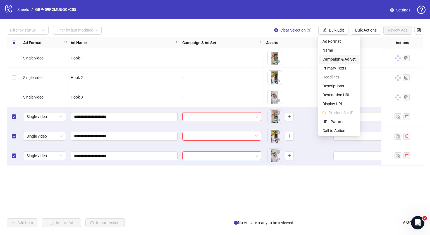
click at [337, 56] on li "Campaign & Ad Set" at bounding box center [339, 59] width 40 height 9
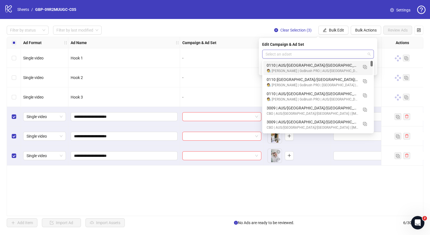
click at [370, 53] on span at bounding box center [318, 54] width 105 height 8
click at [366, 80] on img "button" at bounding box center [365, 81] width 4 height 4
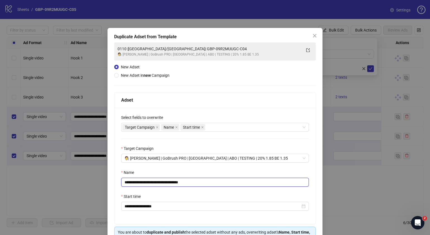
drag, startPoint x: 213, startPoint y: 180, endPoint x: 151, endPoint y: 181, distance: 62.3
click at [151, 181] on input "**********" at bounding box center [215, 182] width 188 height 9
paste input "text"
type input "**********"
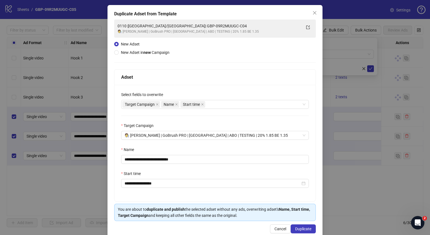
scroll to position [33, 0]
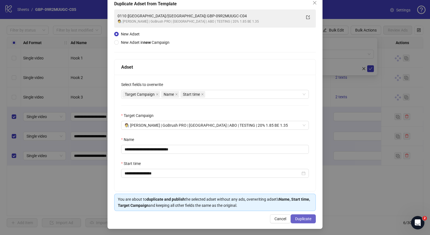
click at [298, 219] on span "Duplicate" at bounding box center [303, 219] width 16 height 4
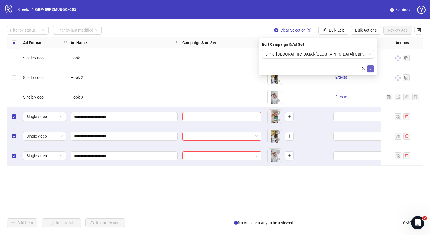
click at [371, 68] on icon "check" at bounding box center [371, 69] width 4 height 4
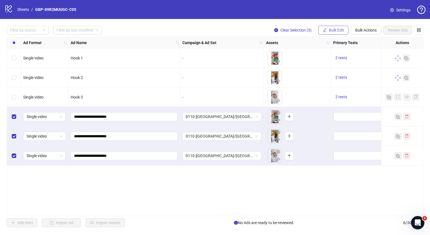
click at [337, 31] on span "Bulk Edit" at bounding box center [336, 30] width 15 height 4
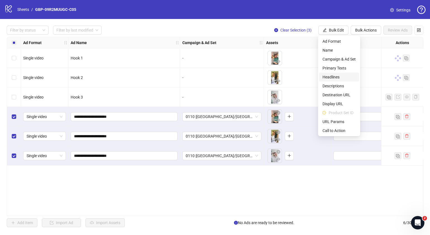
click at [339, 76] on span "Headlines" at bounding box center [339, 77] width 33 height 6
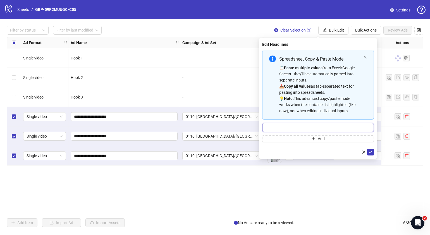
click at [299, 126] on input "Multi-input container - paste or copy values" at bounding box center [318, 127] width 112 height 9
paste input "*******"
type input "*******"
click at [320, 138] on span "Add" at bounding box center [321, 139] width 7 height 4
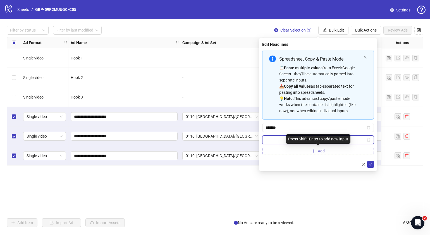
paste input "**********"
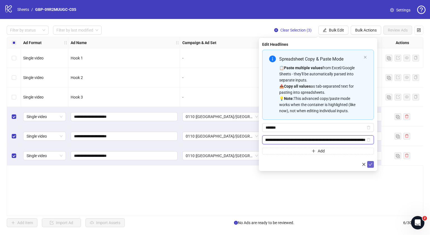
type input "**********"
click at [369, 164] on icon "check" at bounding box center [371, 165] width 4 height 4
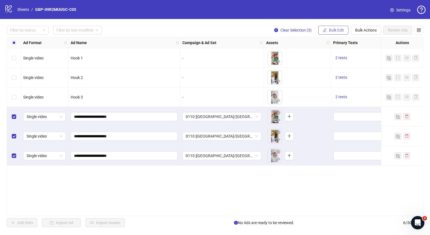
click at [328, 33] on button "Bulk Edit" at bounding box center [333, 30] width 30 height 9
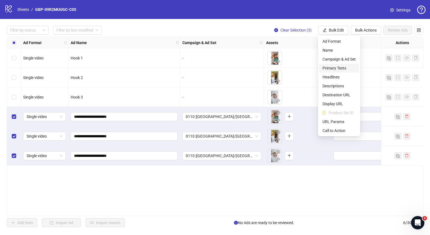
click at [339, 67] on span "Primary Texts" at bounding box center [339, 68] width 33 height 6
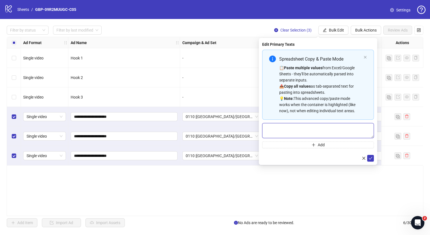
click at [303, 126] on textarea "Multi-text input container - paste or copy values" at bounding box center [318, 130] width 112 height 15
paste textarea "**********"
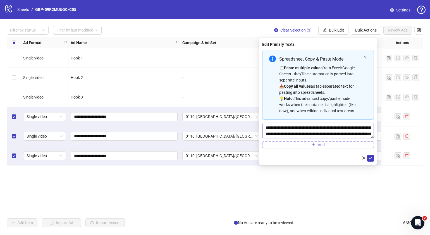
scroll to position [16, 0]
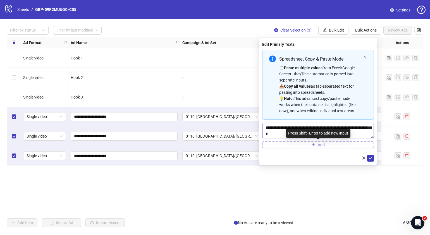
type textarea "**********"
click at [314, 147] on span "Multi-text input container - paste or copy values" at bounding box center [314, 145] width 4 height 4
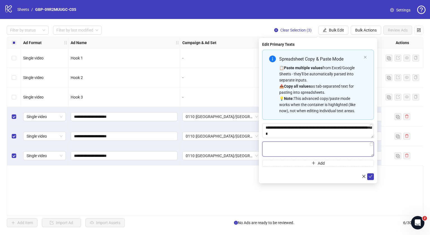
paste textarea "**********"
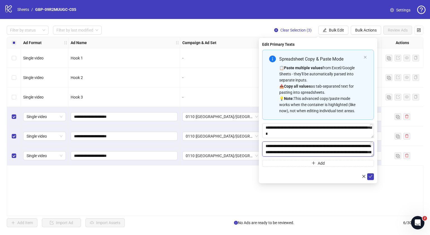
scroll to position [29, 0]
type textarea "**********"
click at [371, 176] on icon "check" at bounding box center [371, 176] width 4 height 3
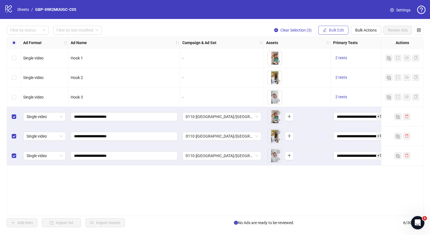
click at [339, 31] on span "Bulk Edit" at bounding box center [336, 30] width 15 height 4
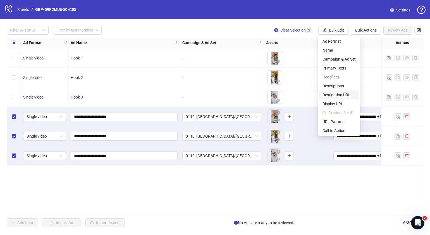
click at [338, 94] on span "Destination URL" at bounding box center [339, 95] width 33 height 6
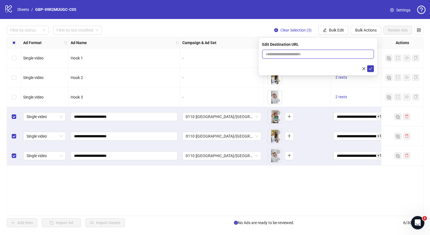
click at [298, 57] on input "text" at bounding box center [316, 54] width 101 height 6
paste input "**********"
type input "**********"
click at [370, 69] on icon "check" at bounding box center [371, 68] width 4 height 3
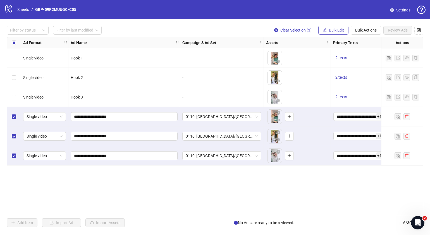
click at [341, 29] on span "Bulk Edit" at bounding box center [336, 30] width 15 height 4
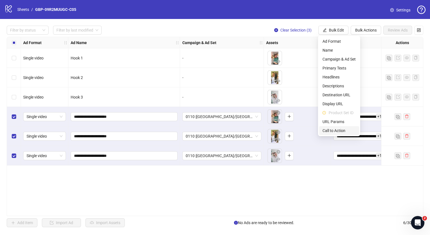
click at [339, 130] on span "Call to Action" at bounding box center [339, 131] width 33 height 6
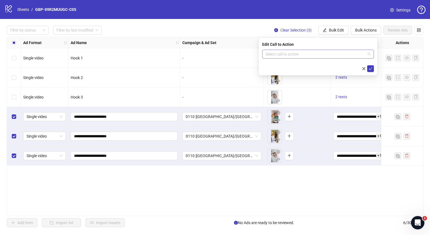
click at [336, 54] on input "search" at bounding box center [316, 54] width 100 height 8
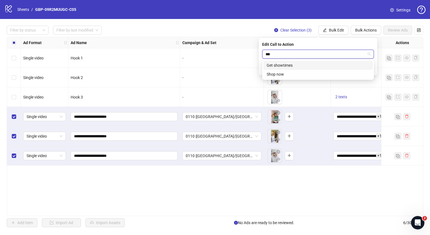
type input "****"
click at [322, 64] on div "Shop now" at bounding box center [318, 65] width 103 height 6
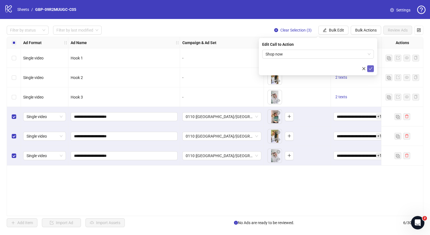
click at [370, 68] on icon "check" at bounding box center [371, 69] width 4 height 4
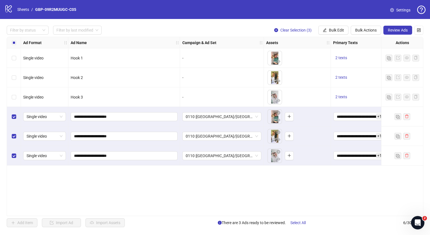
drag, startPoint x: 310, startPoint y: 33, endPoint x: 196, endPoint y: 200, distance: 202.4
click at [195, 200] on div "**********" at bounding box center [215, 126] width 417 height 179
click at [257, 116] on span "0110 |[GEOGRAPHIC_DATA]/[GEOGRAPHIC_DATA]| GBP-09R2MUUGC-C05" at bounding box center [222, 117] width 72 height 8
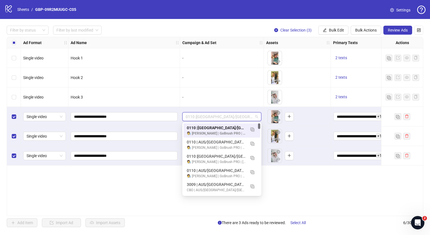
click at [327, 184] on div "**********" at bounding box center [215, 126] width 417 height 179
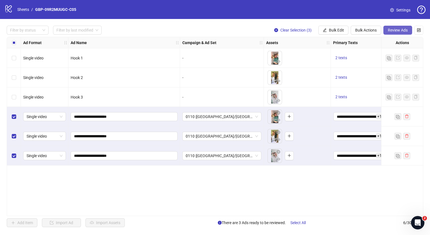
click at [388, 33] on button "Review Ads" at bounding box center [397, 30] width 29 height 9
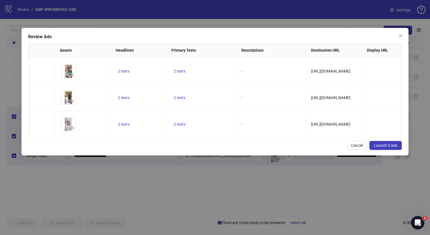
scroll to position [0, 101]
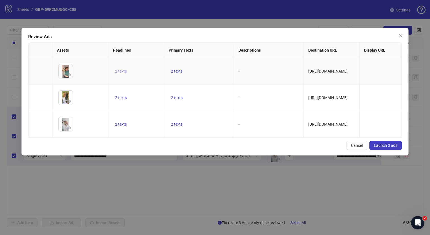
click at [122, 69] on span "2 texts" at bounding box center [121, 71] width 12 height 4
click at [207, 66] on icon "caret-right" at bounding box center [208, 66] width 2 height 3
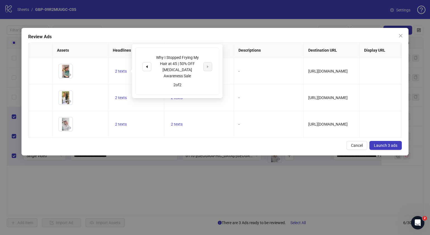
click at [214, 150] on div "Cancel Launch 3 ads" at bounding box center [215, 145] width 374 height 9
click at [176, 97] on span "2 texts" at bounding box center [177, 98] width 12 height 4
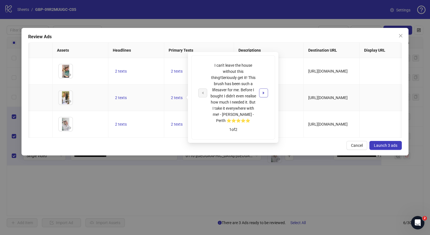
click at [264, 89] on button "button" at bounding box center [263, 93] width 9 height 9
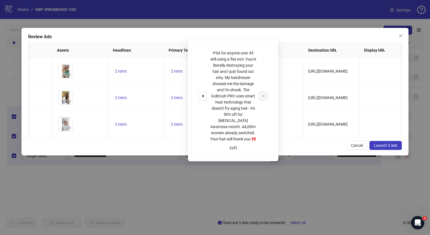
click at [295, 148] on div "Cancel Launch 3 ads" at bounding box center [215, 145] width 374 height 9
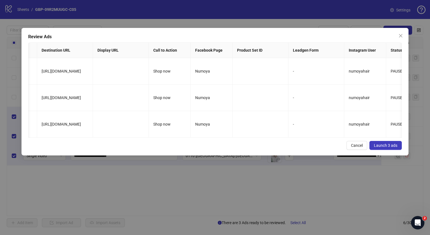
scroll to position [0, 379]
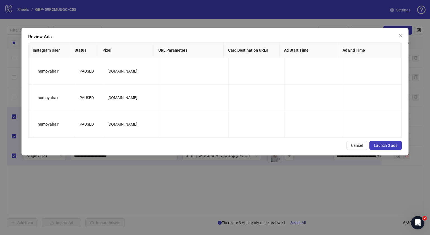
click at [390, 148] on span "Launch 3 ads" at bounding box center [385, 145] width 23 height 4
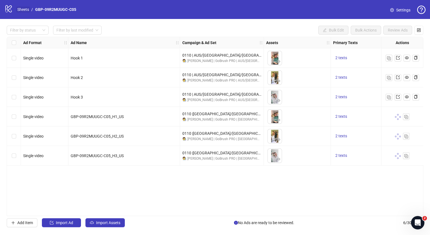
click at [22, 8] on link "Sheets" at bounding box center [23, 9] width 14 height 6
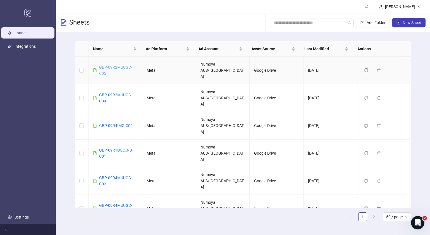
click at [116, 65] on link "GBP-09R2MUUGC-C05" at bounding box center [115, 70] width 33 height 11
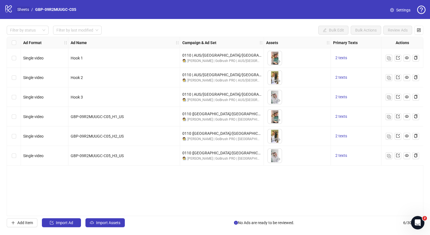
click at [28, 8] on link "Sheets" at bounding box center [23, 9] width 14 height 6
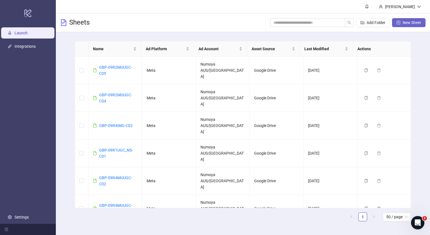
click at [408, 22] on span "New Sheet" at bounding box center [412, 22] width 18 height 4
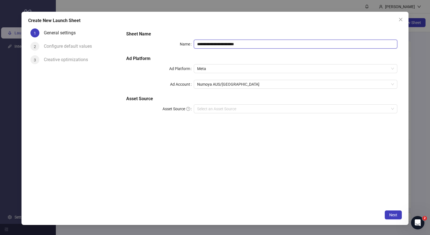
drag, startPoint x: 261, startPoint y: 45, endPoint x: 156, endPoint y: 48, distance: 104.8
click at [156, 48] on div "**********" at bounding box center [261, 44] width 271 height 9
paste input "text"
type input "**********"
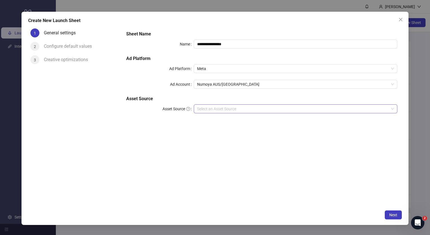
click at [237, 108] on input "Asset Source" at bounding box center [293, 109] width 192 height 8
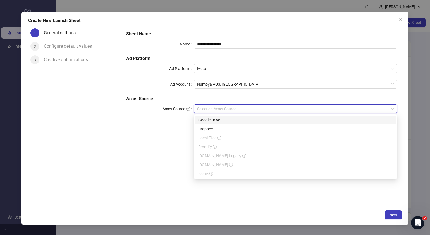
click at [237, 121] on div "Google Drive" at bounding box center [295, 120] width 195 height 6
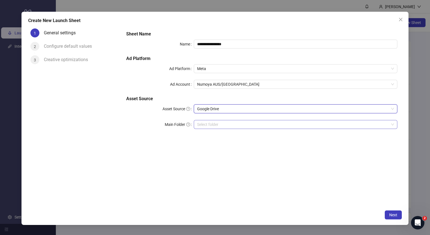
click at [230, 123] on input "Main Folder" at bounding box center [293, 124] width 192 height 8
click at [214, 124] on input "Main Folder" at bounding box center [293, 124] width 192 height 8
click at [203, 125] on input "Main Folder" at bounding box center [293, 124] width 192 height 8
click at [388, 215] on button "Next" at bounding box center [393, 215] width 17 height 9
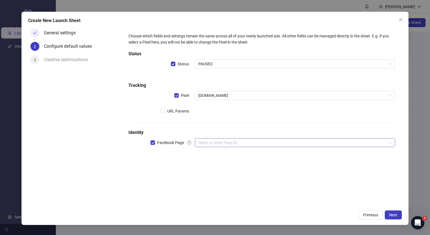
click at [221, 143] on input "search" at bounding box center [292, 143] width 189 height 8
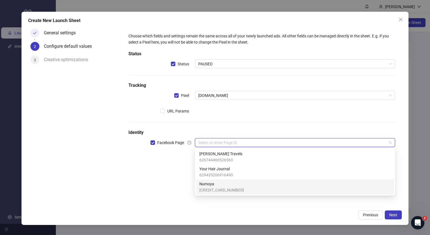
click at [219, 186] on span "Numoya" at bounding box center [221, 184] width 45 height 6
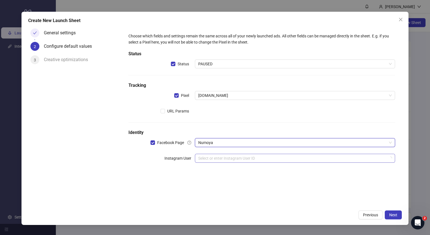
click at [215, 159] on input "search" at bounding box center [292, 158] width 189 height 8
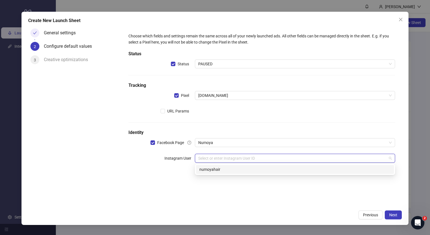
click at [211, 170] on div "numoyahair" at bounding box center [294, 169] width 191 height 6
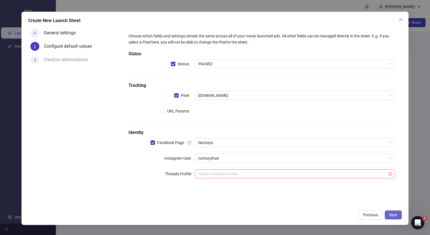
click at [396, 216] on span "Next" at bounding box center [393, 215] width 8 height 4
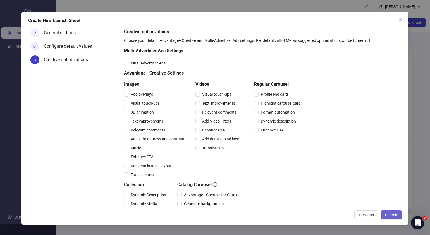
click at [396, 217] on span "Submit" at bounding box center [391, 215] width 12 height 4
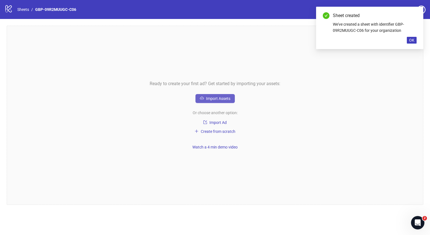
click at [224, 95] on button "Import Assets" at bounding box center [214, 98] width 39 height 9
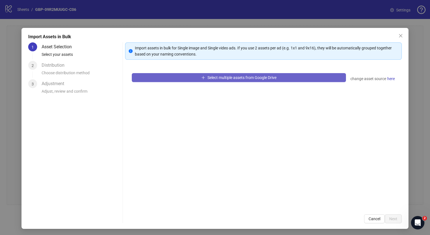
click at [280, 78] on button "Select multiple assets from Google Drive" at bounding box center [239, 77] width 214 height 9
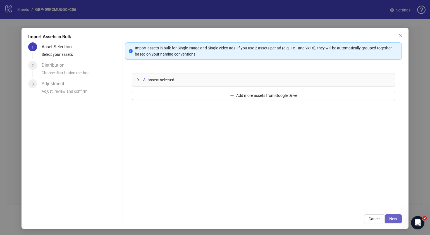
click at [385, 216] on button "Next" at bounding box center [393, 218] width 17 height 9
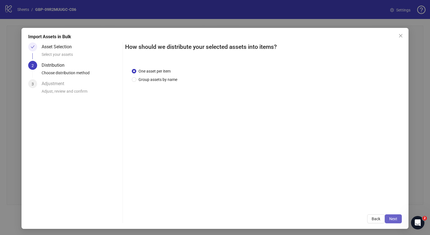
click at [390, 219] on span "Next" at bounding box center [393, 219] width 8 height 4
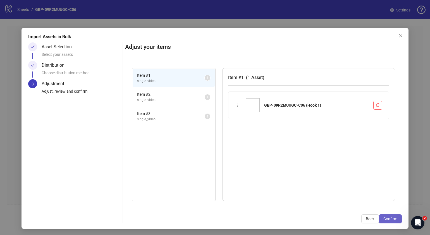
click at [390, 218] on span "Confirm" at bounding box center [390, 219] width 14 height 4
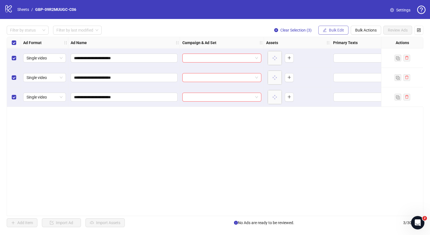
click at [334, 31] on span "Bulk Edit" at bounding box center [336, 30] width 15 height 4
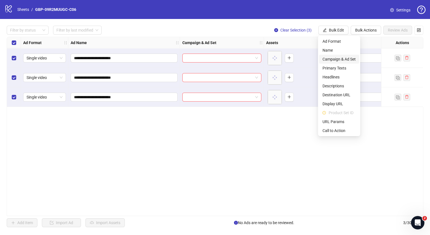
click at [339, 59] on span "Campaign & Ad Set" at bounding box center [339, 59] width 33 height 6
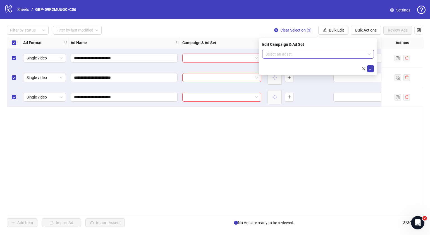
click at [369, 53] on span at bounding box center [318, 54] width 105 height 8
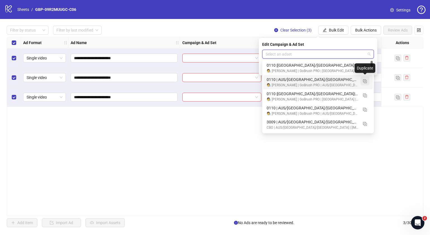
click at [364, 81] on img "button" at bounding box center [365, 81] width 4 height 4
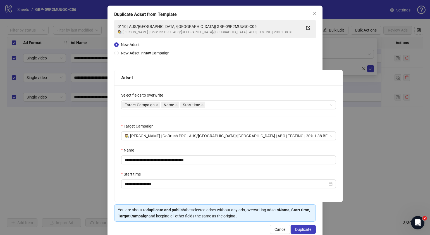
scroll to position [33, 0]
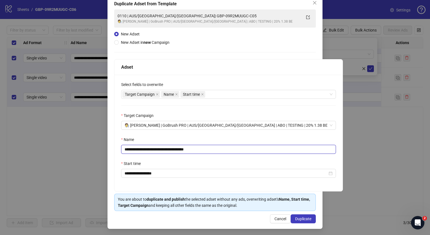
drag, startPoint x: 220, startPoint y: 149, endPoint x: 158, endPoint y: 156, distance: 62.3
click at [158, 156] on div "**********" at bounding box center [228, 133] width 228 height 116
paste input "text"
type input "**********"
click at [298, 218] on span "Duplicate" at bounding box center [303, 219] width 16 height 4
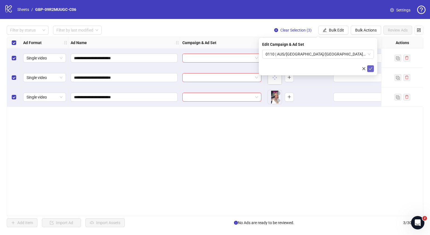
click at [370, 67] on icon "check" at bounding box center [371, 69] width 4 height 4
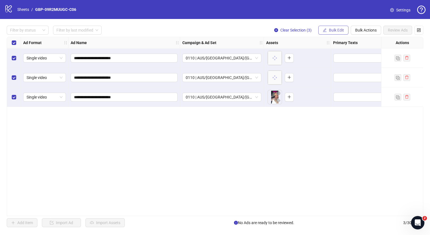
click at [339, 30] on span "Bulk Edit" at bounding box center [336, 30] width 15 height 4
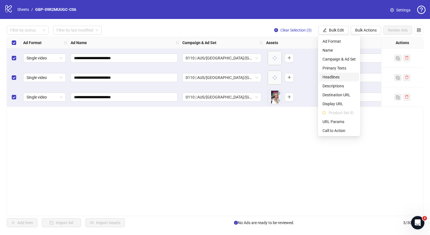
click at [335, 75] on span "Headlines" at bounding box center [339, 77] width 33 height 6
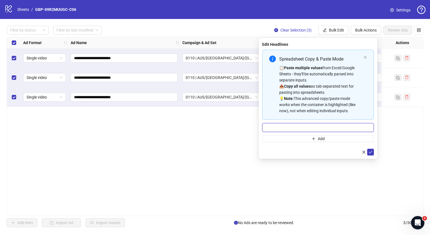
click at [313, 127] on input "Multi-input container - paste or copy values" at bounding box center [318, 127] width 112 height 9
paste input "*******"
type input "*******"
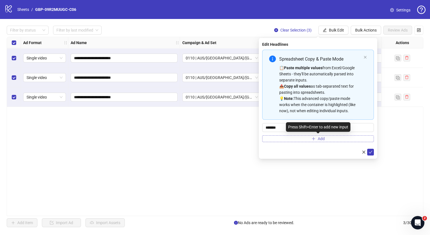
click at [299, 135] on button "Add" at bounding box center [318, 138] width 112 height 7
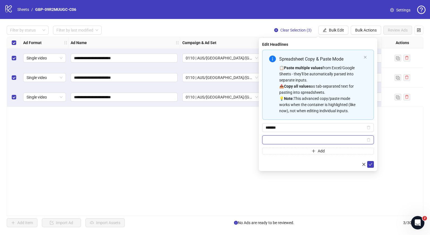
paste input "**********"
type input "**********"
click at [368, 164] on button "submit" at bounding box center [370, 164] width 7 height 7
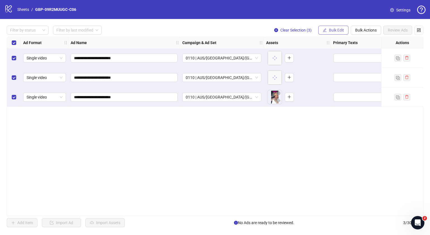
click at [332, 32] on button "Bulk Edit" at bounding box center [333, 30] width 30 height 9
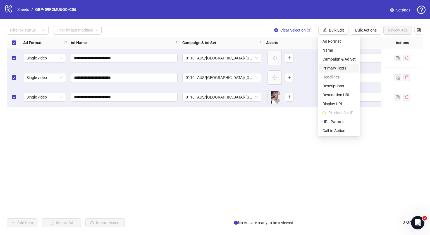
click at [343, 69] on span "Primary Texts" at bounding box center [339, 68] width 33 height 6
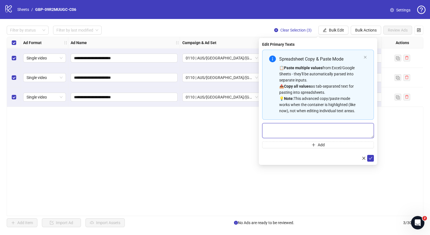
click at [301, 127] on textarea "Multi-text input container - paste or copy values" at bounding box center [318, 130] width 112 height 15
paste textarea "**********"
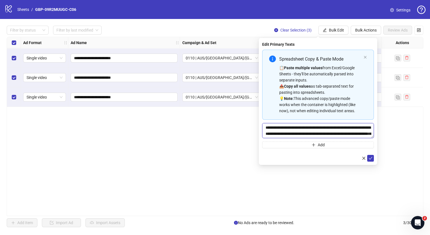
scroll to position [16, 0]
type textarea "**********"
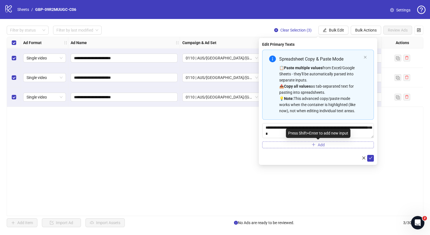
click at [303, 144] on button "Add" at bounding box center [318, 145] width 112 height 7
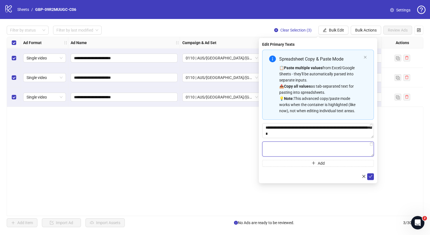
paste textarea "**********"
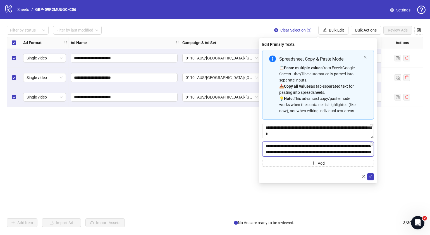
scroll to position [29, 0]
type textarea "**********"
click at [370, 176] on icon "check" at bounding box center [371, 177] width 4 height 4
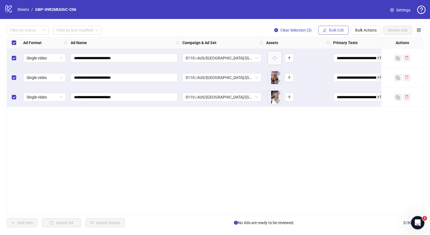
click at [335, 31] on span "Bulk Edit" at bounding box center [336, 30] width 15 height 4
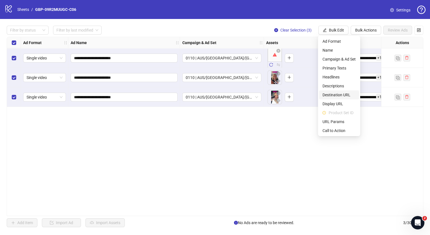
click at [348, 92] on span "Destination URL" at bounding box center [339, 95] width 33 height 6
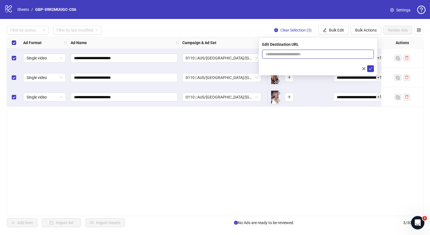
click at [330, 53] on input "text" at bounding box center [316, 54] width 101 height 6
paste input "**********"
type input "**********"
click at [369, 68] on icon "check" at bounding box center [371, 69] width 4 height 4
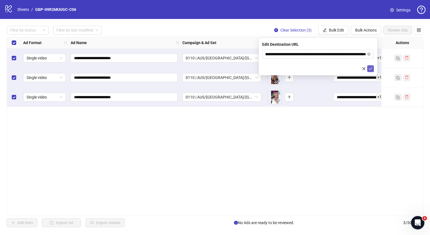
scroll to position [0, 0]
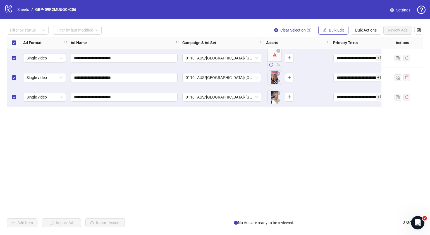
click at [333, 31] on span "Bulk Edit" at bounding box center [336, 30] width 15 height 4
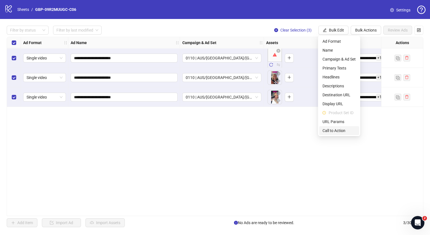
click at [336, 129] on span "Call to Action" at bounding box center [339, 131] width 33 height 6
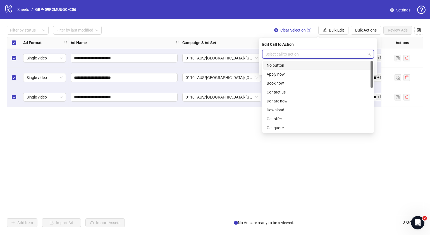
click at [310, 54] on input "search" at bounding box center [316, 54] width 100 height 8
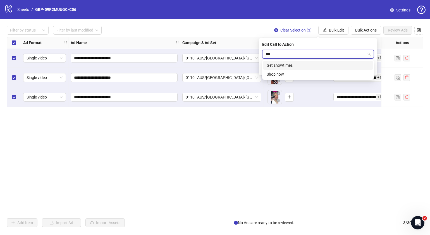
type input "****"
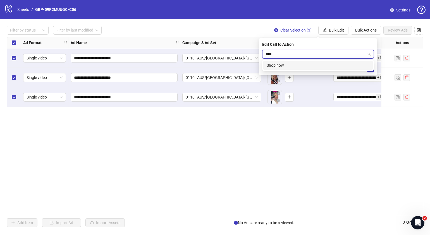
click at [307, 64] on div "Shop now" at bounding box center [318, 65] width 103 height 6
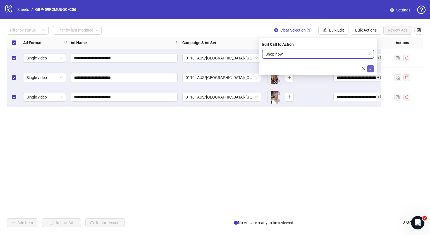
click at [372, 69] on icon "check" at bounding box center [371, 69] width 4 height 4
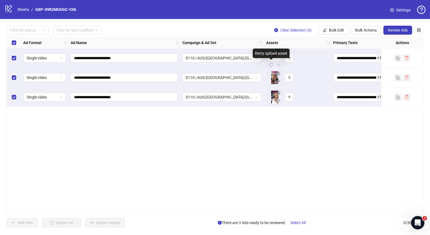
click at [272, 65] on icon "reload" at bounding box center [271, 65] width 4 height 4
click at [278, 101] on icon "eye" at bounding box center [278, 100] width 4 height 3
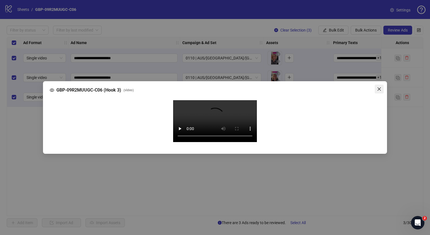
click at [380, 87] on icon "close" at bounding box center [379, 89] width 4 height 4
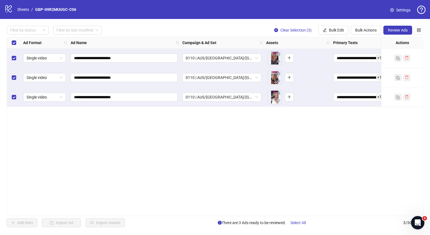
click at [186, 135] on div "**********" at bounding box center [215, 126] width 417 height 179
click at [278, 101] on icon "eye" at bounding box center [278, 100] width 4 height 3
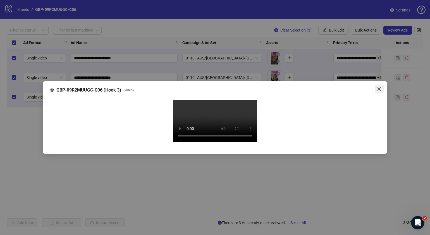
click at [381, 87] on icon "close" at bounding box center [379, 89] width 4 height 4
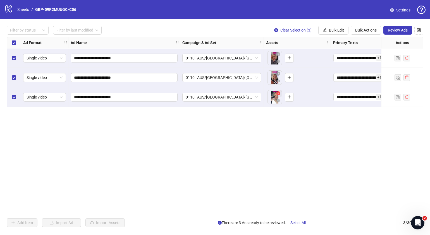
click at [279, 94] on icon "close-circle" at bounding box center [278, 93] width 4 height 4
click at [275, 98] on icon "plus" at bounding box center [274, 97] width 4 height 4
click at [278, 102] on icon "eye" at bounding box center [278, 100] width 4 height 3
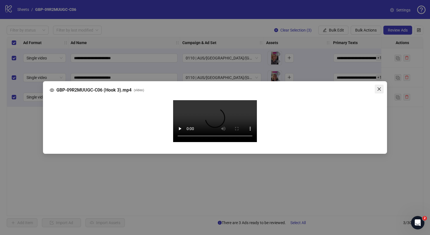
click at [381, 87] on icon "close" at bounding box center [379, 89] width 4 height 4
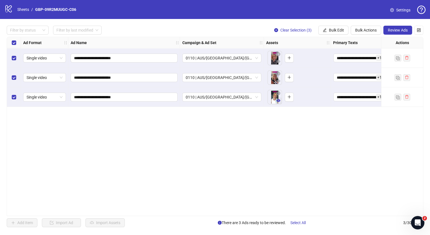
click at [275, 98] on button "button" at bounding box center [278, 100] width 7 height 7
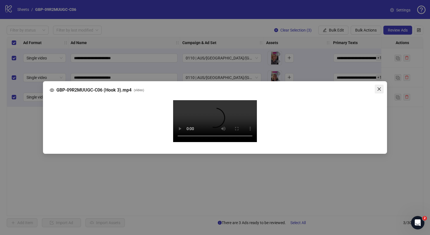
click at [380, 87] on icon "close" at bounding box center [379, 89] width 4 height 4
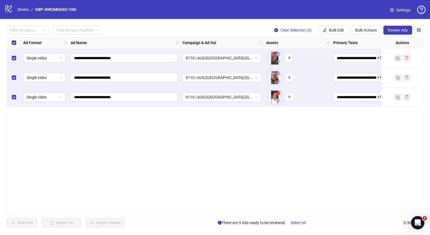
click at [278, 94] on icon "close-circle" at bounding box center [278, 93] width 4 height 4
click at [273, 98] on icon "plus" at bounding box center [274, 97] width 4 height 4
click at [278, 101] on icon "eye" at bounding box center [278, 100] width 4 height 3
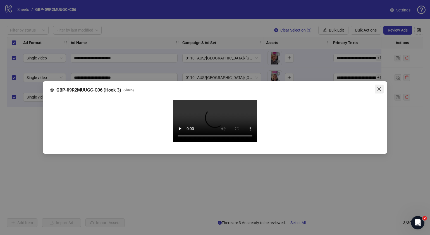
click at [379, 87] on icon "close" at bounding box center [379, 89] width 4 height 4
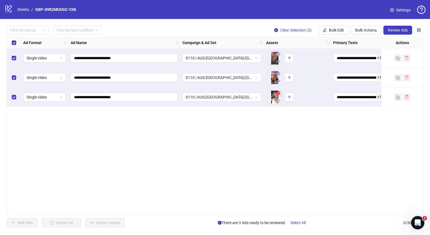
click at [279, 94] on icon "close-circle" at bounding box center [278, 93] width 4 height 4
click at [273, 99] on span "button" at bounding box center [274, 97] width 4 height 4
click at [278, 99] on icon "eye" at bounding box center [278, 100] width 4 height 3
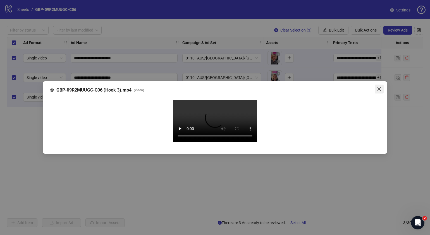
click at [377, 87] on icon "close" at bounding box center [379, 89] width 4 height 4
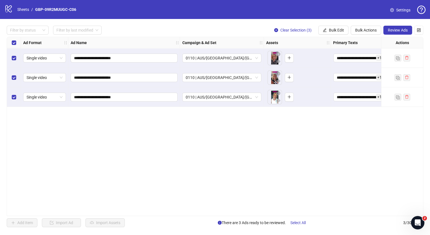
click at [278, 156] on div "**********" at bounding box center [215, 126] width 417 height 179
click at [287, 96] on button "button" at bounding box center [289, 97] width 9 height 9
click at [310, 151] on div "**********" at bounding box center [215, 126] width 417 height 179
click at [293, 94] on icon "close-circle" at bounding box center [294, 93] width 4 height 4
click at [277, 102] on icon "eye" at bounding box center [278, 101] width 4 height 4
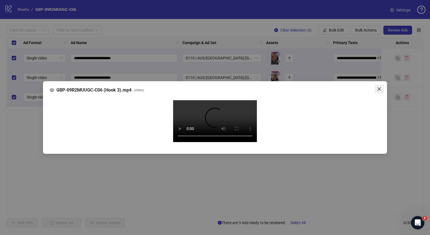
click at [380, 87] on icon "close" at bounding box center [379, 89] width 4 height 4
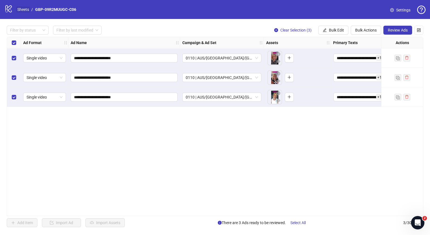
click at [23, 9] on link "Sheets" at bounding box center [23, 9] width 14 height 6
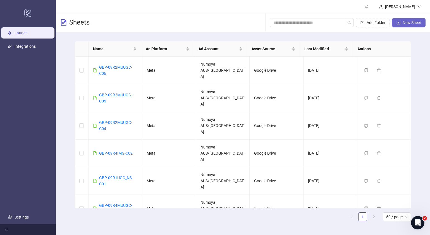
click at [411, 20] on button "New Sheet" at bounding box center [409, 22] width 34 height 9
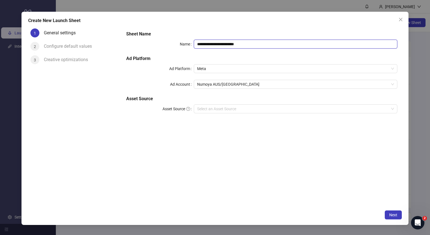
drag, startPoint x: 276, startPoint y: 42, endPoint x: 92, endPoint y: 44, distance: 184.0
click at [99, 43] on div "**********" at bounding box center [215, 116] width 374 height 181
paste input "text"
type input "**********"
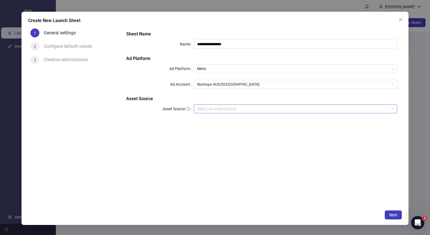
click at [248, 111] on input "Asset Source" at bounding box center [293, 109] width 192 height 8
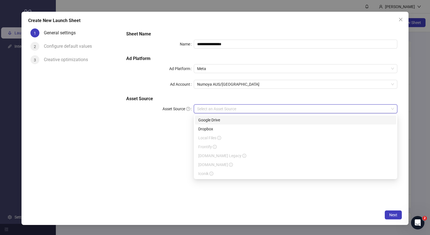
click at [228, 120] on div "Google Drive" at bounding box center [295, 120] width 195 height 6
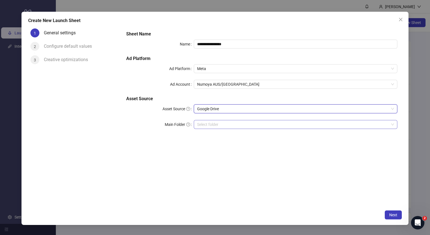
click at [217, 127] on input "Main Folder" at bounding box center [293, 124] width 192 height 8
click at [390, 214] on span "Next" at bounding box center [393, 215] width 8 height 4
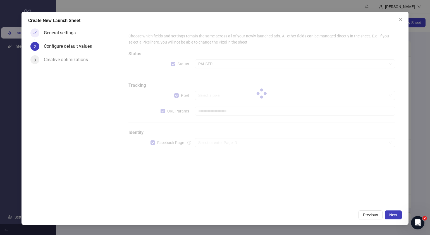
click at [162, 109] on div at bounding box center [262, 93] width 276 height 130
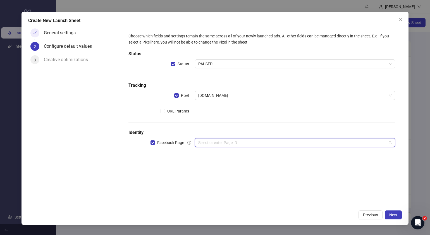
click at [214, 142] on input "search" at bounding box center [292, 143] width 189 height 8
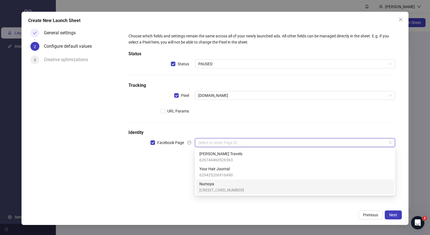
click at [214, 187] on span "364275963430762" at bounding box center [221, 190] width 45 height 6
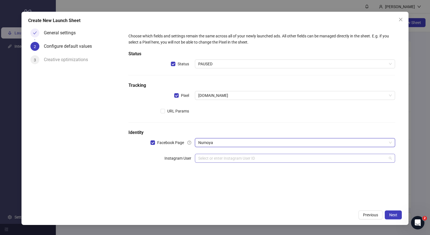
click at [216, 157] on input "search" at bounding box center [292, 158] width 189 height 8
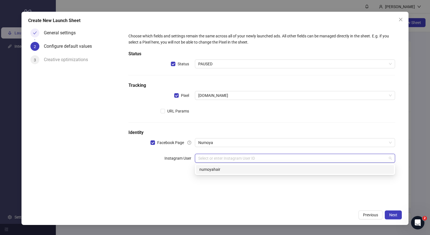
click at [220, 170] on div "numoyahair" at bounding box center [294, 169] width 191 height 6
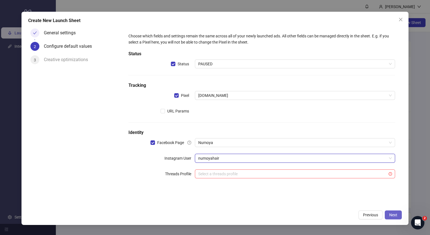
click at [395, 216] on span "Next" at bounding box center [393, 215] width 8 height 4
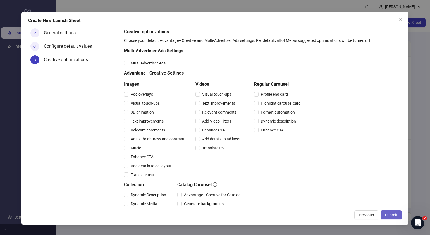
click at [388, 216] on span "Submit" at bounding box center [391, 215] width 12 height 4
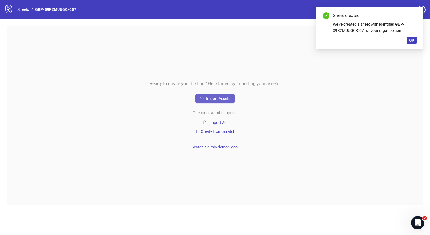
click at [222, 98] on span "Import Assets" at bounding box center [218, 98] width 24 height 4
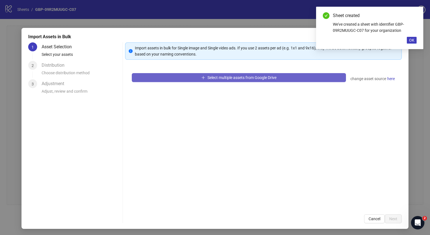
click at [251, 75] on span "Select multiple assets from Google Drive" at bounding box center [241, 77] width 69 height 4
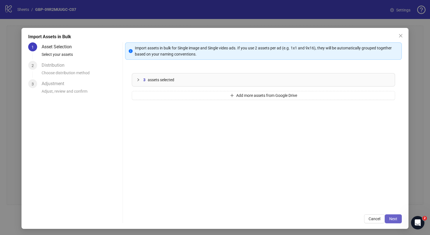
click at [389, 221] on span "Next" at bounding box center [393, 219] width 8 height 4
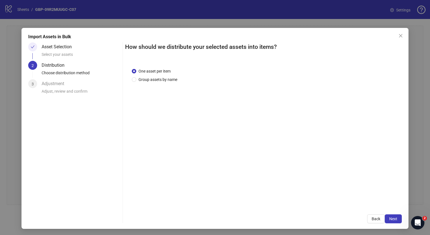
click at [389, 221] on span "Next" at bounding box center [393, 219] width 8 height 4
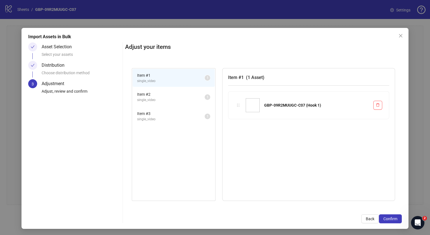
click at [388, 221] on span "Confirm" at bounding box center [390, 219] width 14 height 4
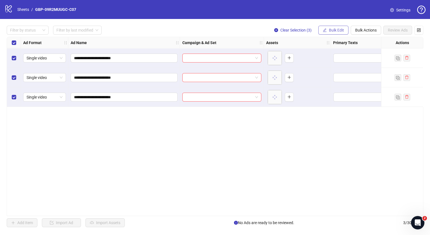
click at [332, 30] on span "Bulk Edit" at bounding box center [336, 30] width 15 height 4
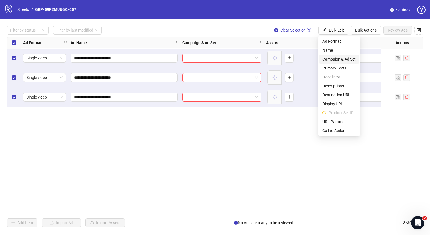
click at [336, 58] on span "Campaign & Ad Set" at bounding box center [339, 59] width 33 height 6
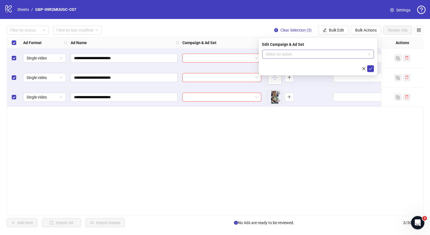
click at [371, 53] on div "Select an adset" at bounding box center [318, 54] width 112 height 9
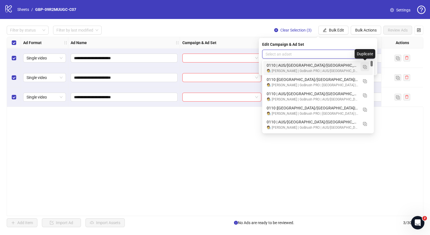
click at [366, 67] on img "button" at bounding box center [365, 67] width 4 height 4
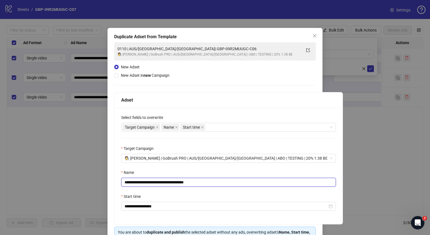
drag, startPoint x: 223, startPoint y: 181, endPoint x: 158, endPoint y: 181, distance: 65.1
click at [158, 181] on input "**********" at bounding box center [228, 182] width 215 height 9
paste input "text"
type input "**********"
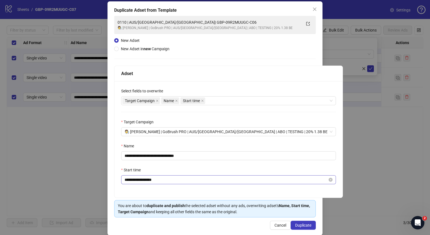
scroll to position [33, 0]
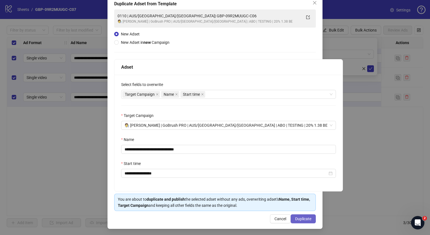
click at [304, 218] on span "Duplicate" at bounding box center [303, 219] width 16 height 4
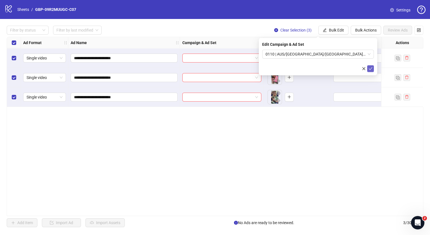
click at [369, 68] on icon "check" at bounding box center [371, 68] width 4 height 3
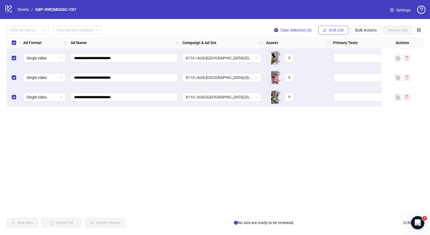
click at [338, 30] on span "Bulk Edit" at bounding box center [336, 30] width 15 height 4
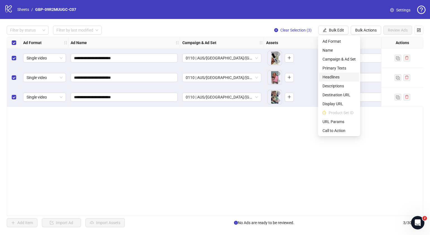
click at [337, 75] on span "Headlines" at bounding box center [339, 77] width 33 height 6
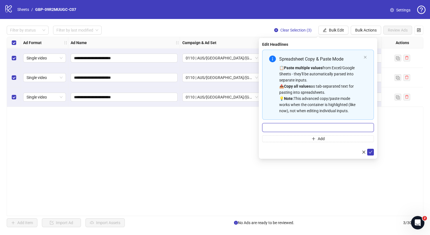
click at [319, 125] on input "Multi-input container - paste or copy values" at bounding box center [318, 127] width 112 height 9
paste input "*******"
type input "*******"
click at [304, 139] on button "Add" at bounding box center [318, 138] width 112 height 7
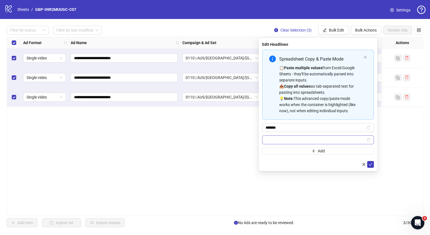
click at [300, 135] on span "Multi-input container - paste or copy values" at bounding box center [318, 139] width 112 height 9
click at [300, 139] on input "Multi-input container - paste or copy values" at bounding box center [316, 140] width 100 height 6
paste input "**********"
type input "**********"
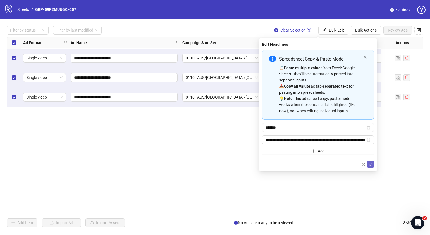
scroll to position [0, 0]
click at [370, 163] on icon "check" at bounding box center [371, 165] width 4 height 4
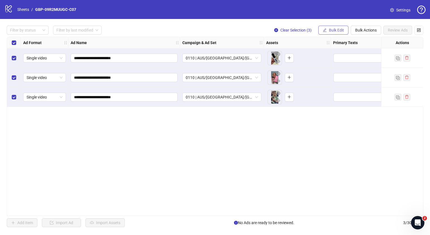
click at [328, 28] on button "Bulk Edit" at bounding box center [333, 30] width 30 height 9
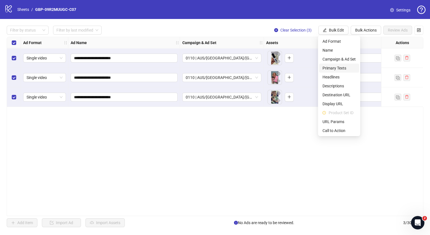
click at [336, 67] on span "Primary Texts" at bounding box center [339, 68] width 33 height 6
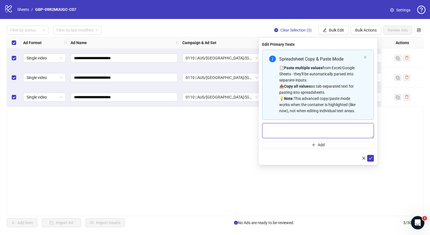
click at [316, 131] on textarea "Multi-text input container - paste or copy values" at bounding box center [318, 130] width 112 height 15
paste textarea "**********"
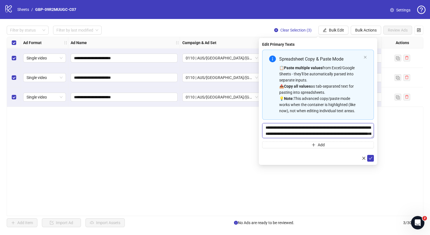
scroll to position [16, 0]
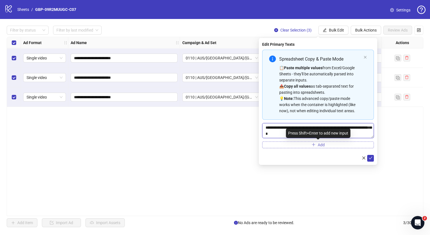
type textarea "**********"
click at [324, 145] on span "Add" at bounding box center [321, 145] width 7 height 4
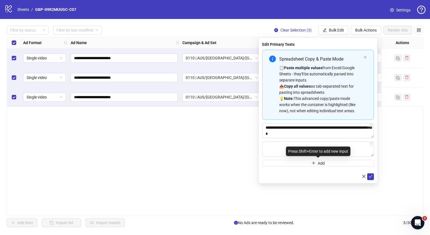
click at [316, 149] on div "Press Shift+Enter to add new input" at bounding box center [318, 151] width 65 height 9
click at [284, 151] on textarea "Multi-text input container - paste or copy values" at bounding box center [318, 149] width 112 height 15
paste textarea "**********"
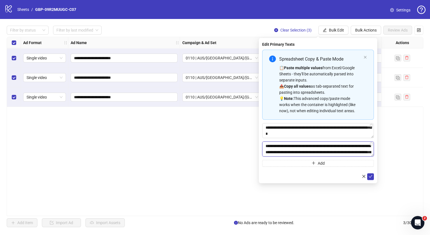
scroll to position [29, 0]
type textarea "**********"
click at [371, 175] on icon "check" at bounding box center [371, 177] width 4 height 4
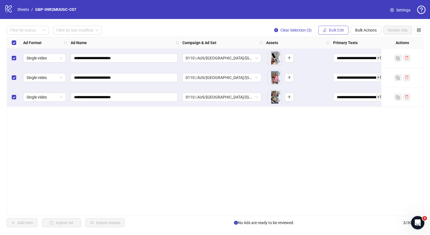
click at [337, 27] on button "Bulk Edit" at bounding box center [333, 30] width 30 height 9
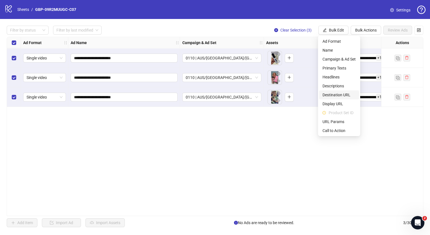
click at [339, 92] on span "Destination URL" at bounding box center [339, 95] width 33 height 6
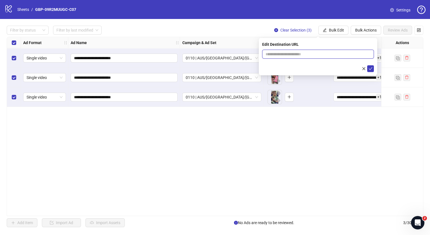
click at [331, 53] on input "text" at bounding box center [316, 54] width 101 height 6
paste input "**********"
type input "**********"
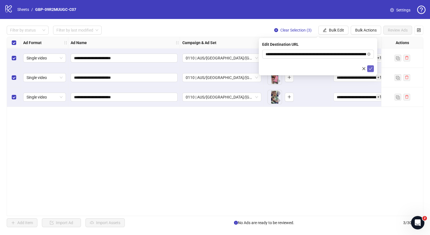
click at [373, 68] on button "submit" at bounding box center [370, 68] width 7 height 7
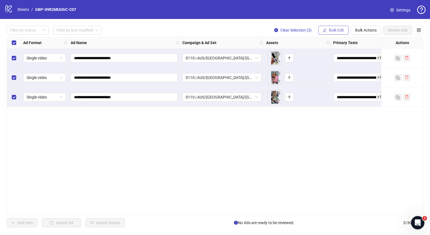
click at [336, 32] on button "Bulk Edit" at bounding box center [333, 30] width 30 height 9
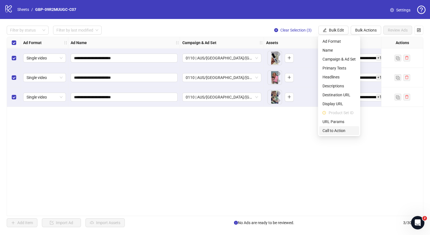
click at [335, 130] on span "Call to Action" at bounding box center [339, 131] width 33 height 6
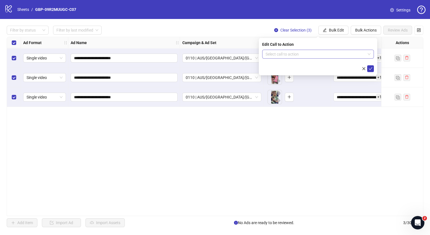
click at [328, 53] on input "search" at bounding box center [316, 54] width 100 height 8
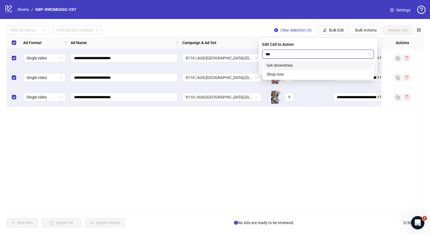
type input "****"
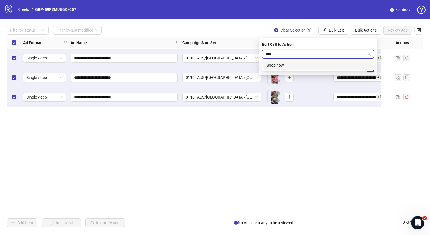
click at [313, 64] on div "Shop now" at bounding box center [318, 65] width 103 height 6
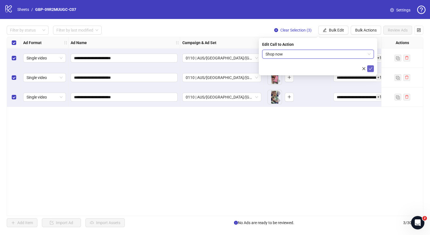
click at [370, 69] on icon "check" at bounding box center [371, 69] width 4 height 4
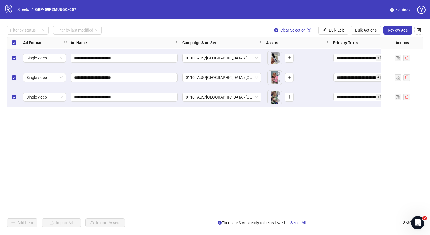
drag, startPoint x: 193, startPoint y: 214, endPoint x: 280, endPoint y: 202, distance: 88.5
click at [280, 202] on div "**********" at bounding box center [215, 126] width 417 height 179
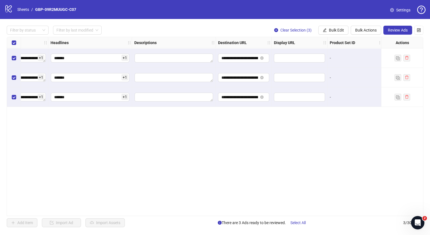
scroll to position [0, 337]
click at [393, 32] on span "Review Ads" at bounding box center [398, 30] width 20 height 4
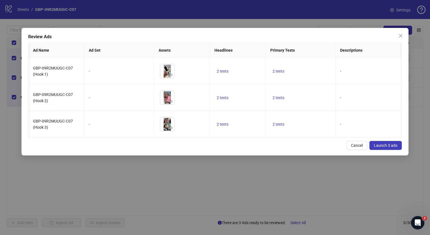
scroll to position [0, 88]
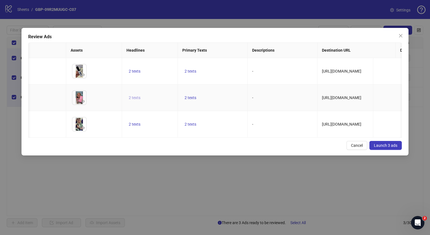
click at [135, 100] on span "2 texts" at bounding box center [135, 98] width 12 height 4
click at [223, 95] on button "button" at bounding box center [221, 94] width 9 height 9
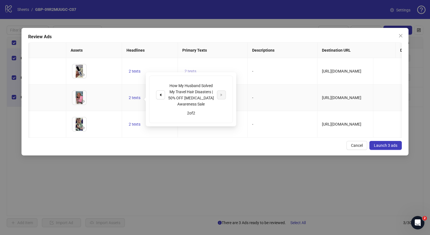
click at [191, 71] on span "2 texts" at bounding box center [191, 71] width 12 height 4
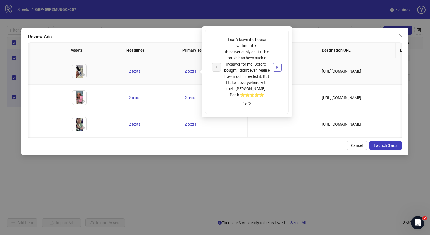
click at [275, 66] on icon "caret-right" at bounding box center [277, 67] width 4 height 4
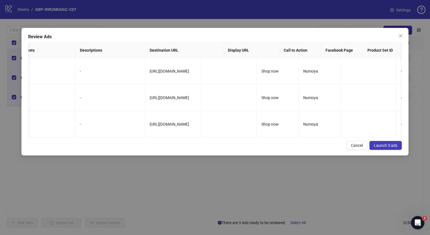
scroll to position [0, 0]
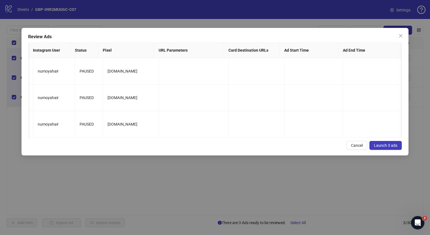
click at [385, 148] on span "Launch 3 ads" at bounding box center [385, 145] width 23 height 4
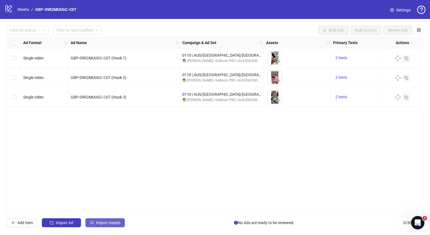
click at [101, 223] on span "Import Assets" at bounding box center [108, 223] width 24 height 4
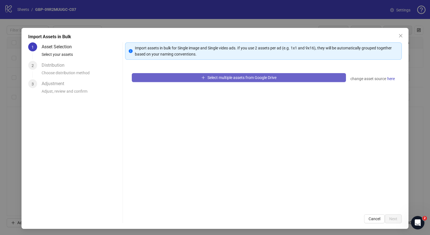
click at [220, 77] on span "Select multiple assets from Google Drive" at bounding box center [241, 77] width 69 height 4
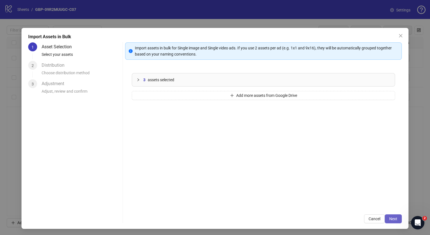
click at [389, 219] on span "Next" at bounding box center [393, 219] width 8 height 4
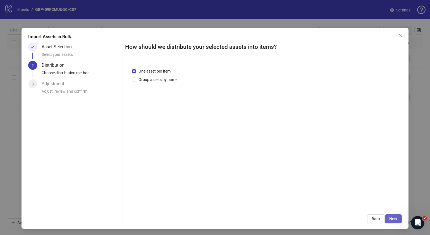
click at [392, 220] on button "Next" at bounding box center [393, 218] width 17 height 9
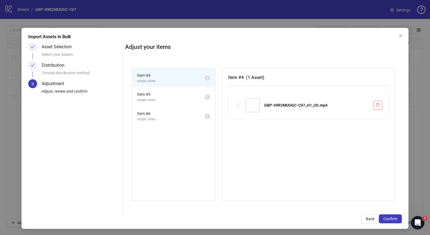
click at [392, 220] on button "Confirm" at bounding box center [390, 218] width 23 height 9
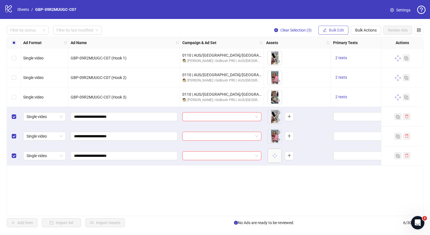
click at [340, 31] on span "Bulk Edit" at bounding box center [336, 30] width 15 height 4
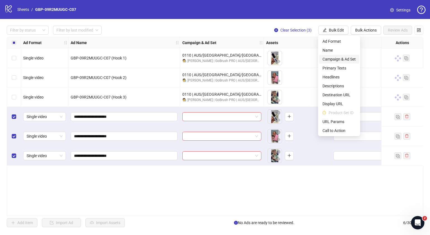
click at [338, 58] on span "Campaign & Ad Set" at bounding box center [339, 59] width 33 height 6
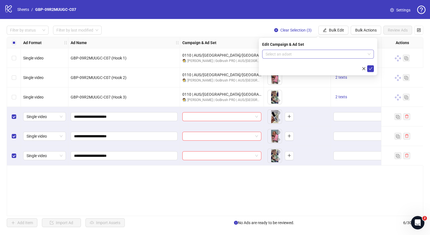
click at [368, 54] on span at bounding box center [318, 54] width 105 height 8
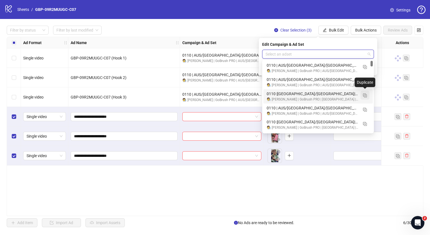
click at [365, 95] on img "button" at bounding box center [365, 96] width 4 height 4
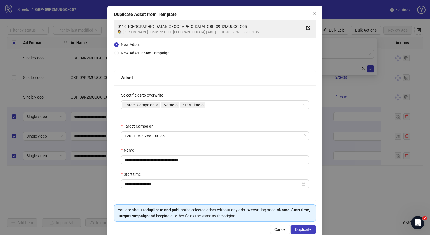
scroll to position [33, 0]
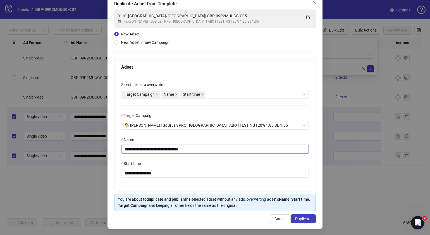
drag, startPoint x: 214, startPoint y: 148, endPoint x: 150, endPoint y: 151, distance: 63.7
click at [150, 151] on input "**********" at bounding box center [215, 149] width 188 height 9
click at [188, 149] on input "**********" at bounding box center [215, 149] width 188 height 9
paste input "**********"
type input "**********"
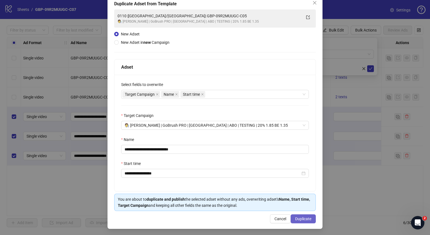
click at [303, 219] on span "Duplicate" at bounding box center [303, 219] width 16 height 4
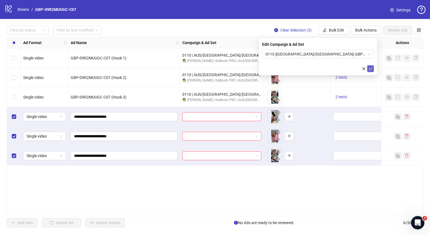
click at [370, 68] on icon "check" at bounding box center [371, 69] width 4 height 4
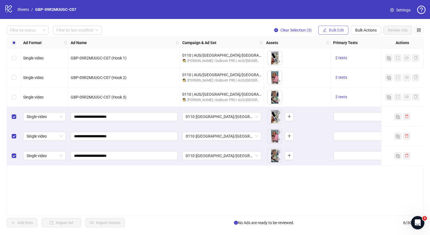
click at [337, 30] on span "Bulk Edit" at bounding box center [336, 30] width 15 height 4
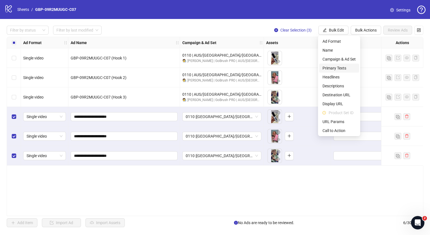
click at [342, 67] on span "Primary Texts" at bounding box center [339, 68] width 33 height 6
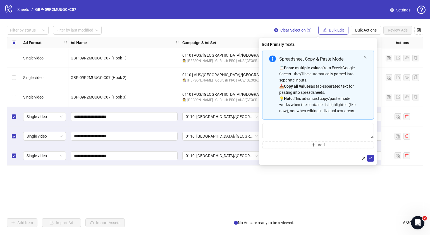
click at [334, 28] on span "Bulk Edit" at bounding box center [336, 30] width 15 height 4
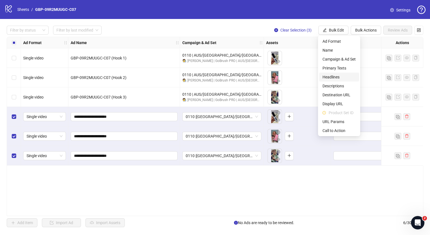
drag, startPoint x: 341, startPoint y: 77, endPoint x: 339, endPoint y: 74, distance: 3.7
click at [341, 77] on span "Headlines" at bounding box center [339, 77] width 33 height 6
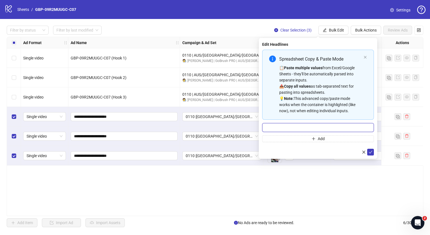
click at [299, 127] on input "Multi-input container - paste or copy values" at bounding box center [318, 127] width 112 height 9
paste input "*******"
type input "*******"
click at [288, 138] on button "Add" at bounding box center [318, 138] width 112 height 7
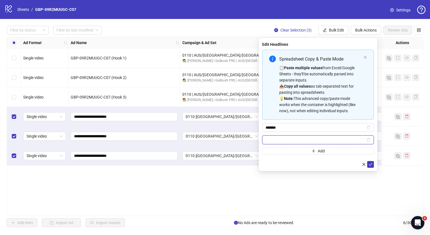
paste input "**********"
type input "**********"
click at [370, 163] on icon "check" at bounding box center [371, 165] width 4 height 4
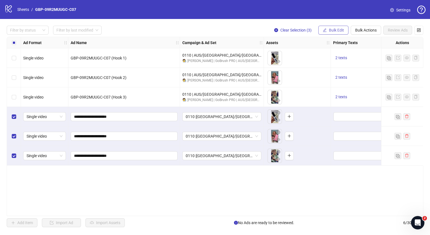
click at [331, 27] on button "Bulk Edit" at bounding box center [333, 30] width 30 height 9
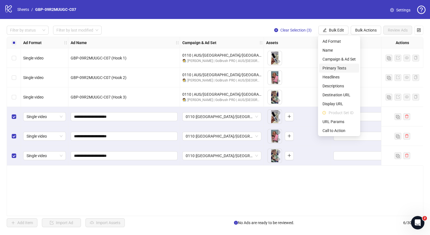
click at [337, 68] on span "Primary Texts" at bounding box center [339, 68] width 33 height 6
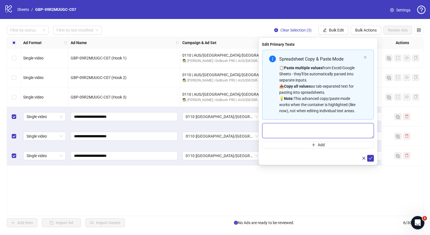
click at [293, 128] on textarea "Multi-text input container - paste or copy values" at bounding box center [318, 130] width 112 height 15
paste textarea "**********"
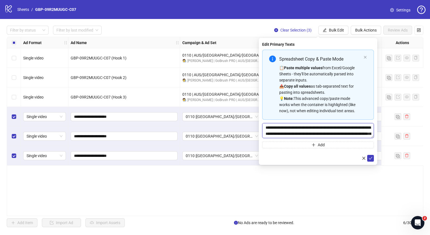
scroll to position [16, 0]
type textarea "**********"
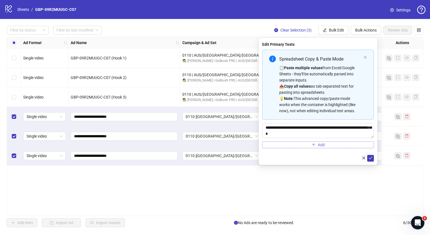
click at [304, 146] on button "Add" at bounding box center [318, 145] width 112 height 7
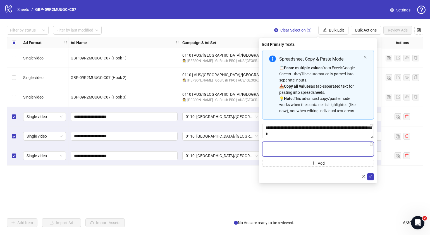
paste textarea "**********"
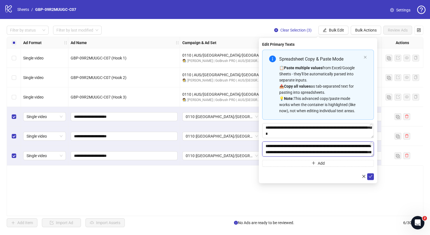
scroll to position [29, 0]
type textarea "**********"
click at [371, 176] on icon "check" at bounding box center [371, 177] width 4 height 4
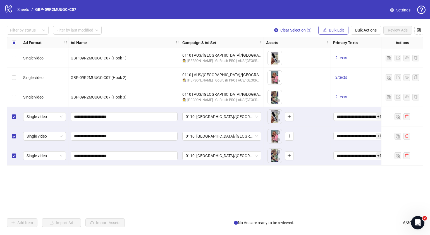
click at [333, 31] on span "Bulk Edit" at bounding box center [336, 30] width 15 height 4
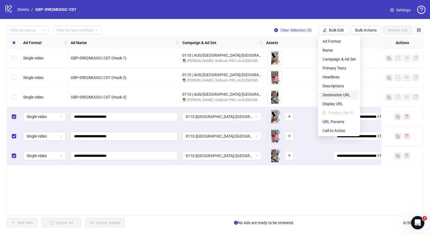
click at [342, 96] on span "Destination URL" at bounding box center [339, 95] width 33 height 6
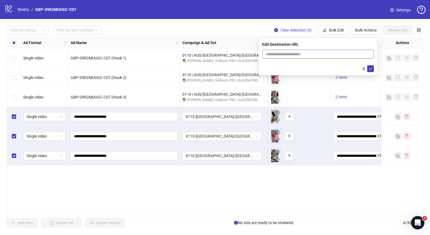
drag, startPoint x: 373, startPoint y: 68, endPoint x: 366, endPoint y: 53, distance: 16.9
click at [368, 50] on form at bounding box center [318, 61] width 112 height 22
click at [363, 54] on input "text" at bounding box center [316, 54] width 101 height 6
click at [342, 55] on input "text" at bounding box center [316, 54] width 101 height 6
paste input "**********"
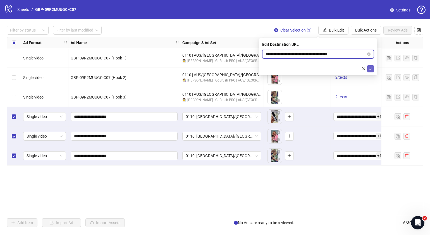
type input "**********"
click at [370, 68] on icon "check" at bounding box center [371, 69] width 4 height 4
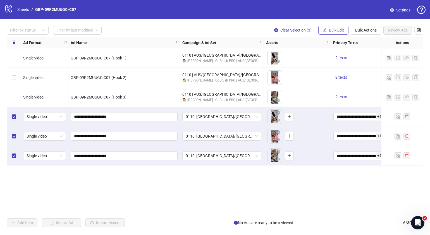
click at [344, 31] on button "Bulk Edit" at bounding box center [333, 30] width 30 height 9
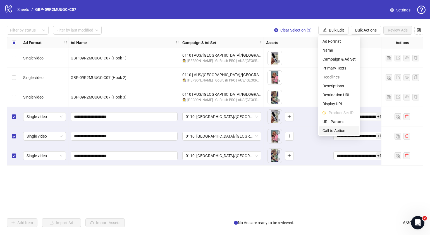
click at [338, 130] on span "Call to Action" at bounding box center [339, 131] width 33 height 6
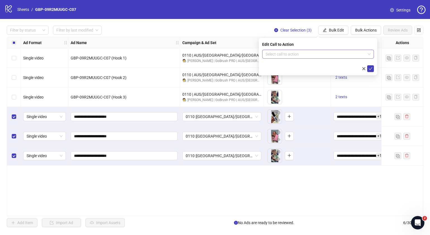
click at [302, 54] on input "search" at bounding box center [316, 54] width 100 height 8
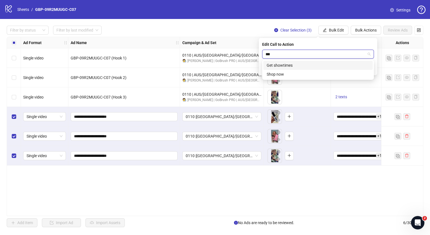
type input "****"
click at [303, 68] on div "Shop now" at bounding box center [317, 65] width 109 height 9
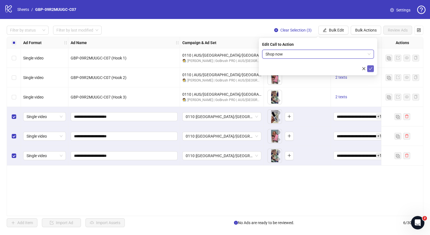
click at [370, 70] on icon "check" at bounding box center [371, 69] width 4 height 4
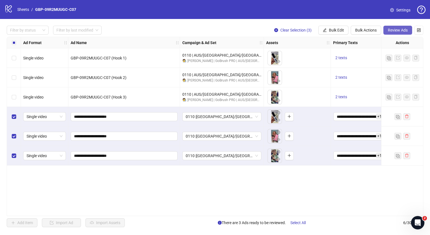
click at [394, 31] on span "Review Ads" at bounding box center [398, 30] width 20 height 4
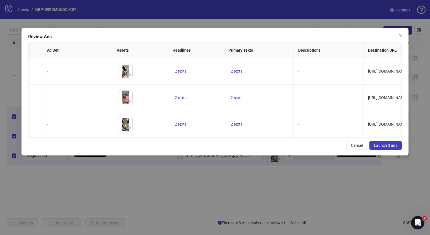
scroll to position [0, 42]
click at [185, 98] on span "2 texts" at bounding box center [180, 98] width 12 height 4
click at [268, 94] on icon "caret-right" at bounding box center [267, 93] width 4 height 4
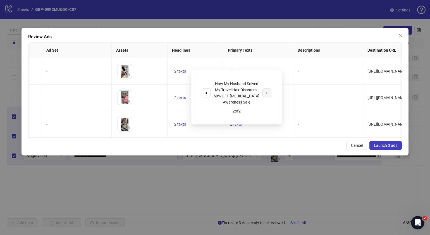
click at [238, 149] on div "Cancel Launch 3 ads" at bounding box center [215, 145] width 374 height 9
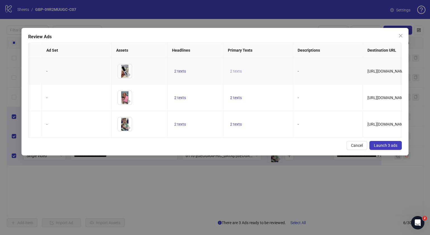
click at [237, 70] on span "2 texts" at bounding box center [236, 71] width 12 height 4
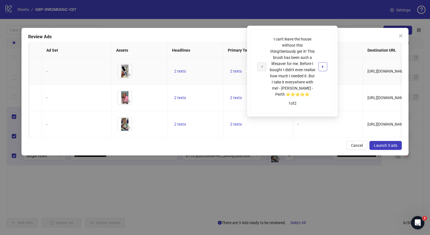
click at [321, 68] on span "button" at bounding box center [323, 67] width 4 height 4
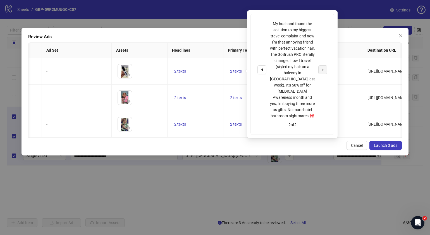
drag, startPoint x: 257, startPoint y: 146, endPoint x: 210, endPoint y: 149, distance: 46.7
click at [257, 146] on div "Cancel Launch 3 ads" at bounding box center [215, 145] width 374 height 9
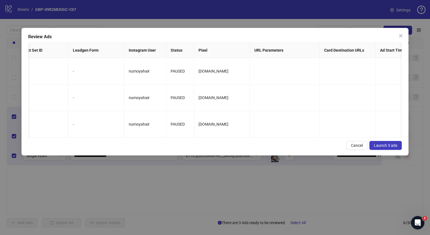
scroll to position [0, 0]
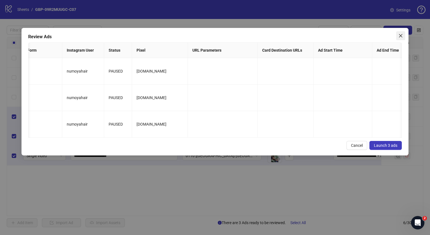
click at [402, 37] on icon "close" at bounding box center [401, 36] width 4 height 4
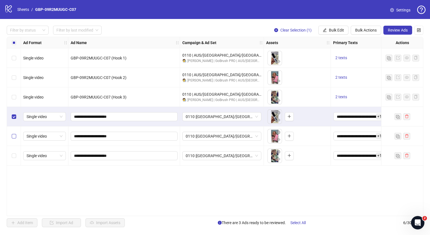
click at [15, 133] on label "Select row 5" at bounding box center [14, 136] width 4 height 6
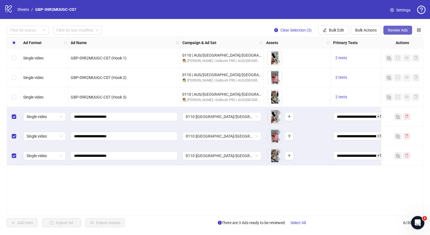
click at [403, 30] on span "Review Ads" at bounding box center [398, 30] width 20 height 4
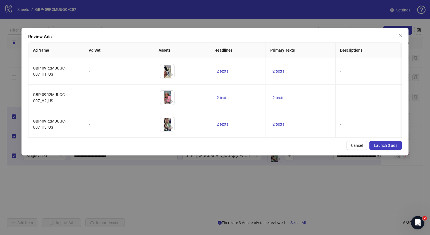
click at [395, 148] on span "Launch 3 ads" at bounding box center [385, 145] width 23 height 4
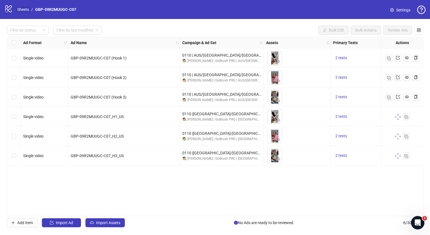
click at [25, 9] on link "Sheets" at bounding box center [23, 9] width 14 height 6
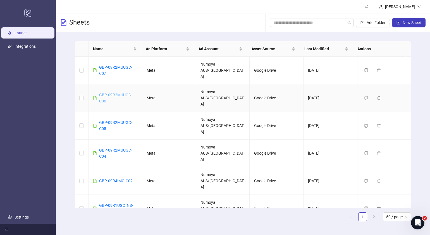
click at [120, 93] on link "GBP-09R2MUUGC-C06" at bounding box center [115, 98] width 33 height 11
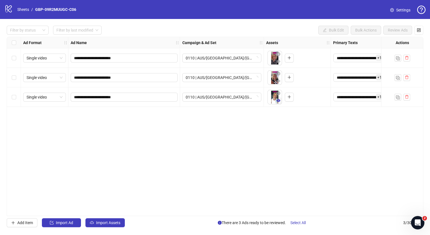
click at [280, 101] on icon "eye" at bounding box center [278, 101] width 4 height 4
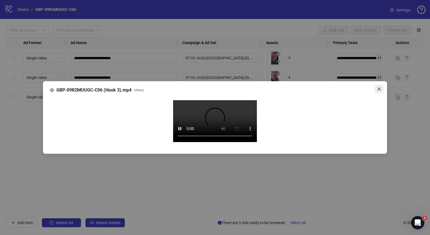
click at [380, 87] on icon "close" at bounding box center [379, 89] width 4 height 4
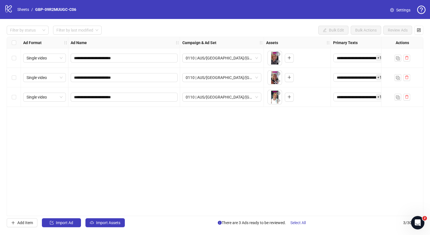
click at [261, 165] on div "**********" at bounding box center [215, 126] width 417 height 179
drag, startPoint x: 194, startPoint y: 213, endPoint x: 199, endPoint y: 213, distance: 5.1
click at [199, 213] on div "**********" at bounding box center [215, 126] width 417 height 179
drag, startPoint x: 194, startPoint y: 213, endPoint x: 173, endPoint y: 213, distance: 20.7
click at [173, 213] on div "**********" at bounding box center [215, 126] width 417 height 179
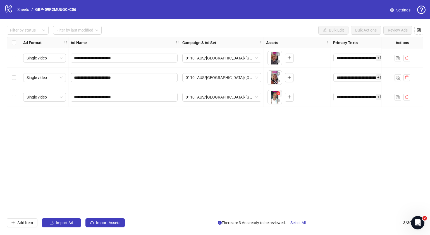
click at [278, 94] on icon "close-circle" at bounding box center [278, 93] width 4 height 4
click at [274, 97] on icon "plus" at bounding box center [274, 97] width 0 height 3
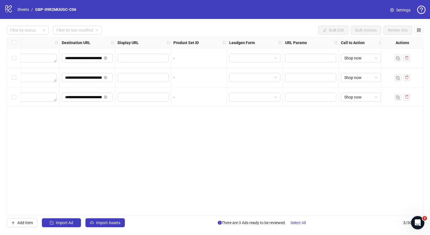
scroll to position [0, 497]
drag, startPoint x: 301, startPoint y: 214, endPoint x: 211, endPoint y: 206, distance: 90.5
click at [110, 201] on div "**********" at bounding box center [215, 126] width 417 height 179
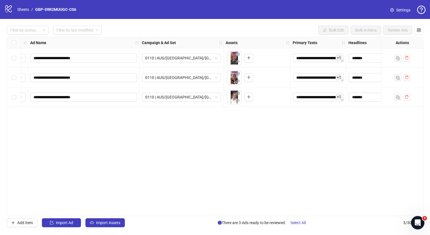
scroll to position [0, 0]
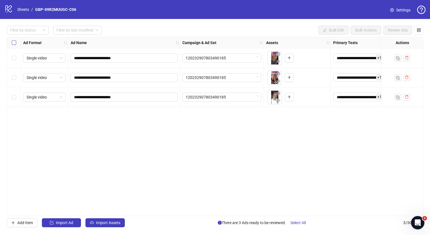
click at [14, 45] on label "Select all rows" at bounding box center [14, 43] width 4 height 6
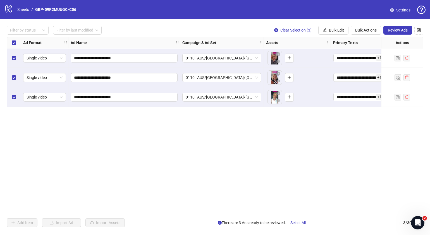
drag, startPoint x: 172, startPoint y: 214, endPoint x: 214, endPoint y: 208, distance: 42.0
click at [214, 208] on div "**********" at bounding box center [215, 126] width 417 height 179
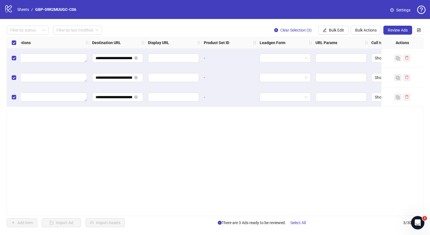
scroll to position [0, 465]
click at [387, 30] on button "Review Ads" at bounding box center [397, 30] width 29 height 9
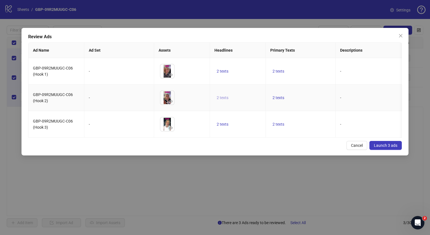
click at [224, 97] on span "2 texts" at bounding box center [223, 98] width 12 height 4
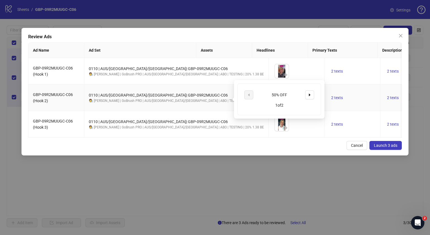
click at [307, 94] on button "button" at bounding box center [309, 94] width 9 height 9
click at [292, 150] on div "Cancel Launch 3 ads" at bounding box center [215, 145] width 374 height 9
click at [387, 71] on span "2 texts" at bounding box center [393, 71] width 12 height 4
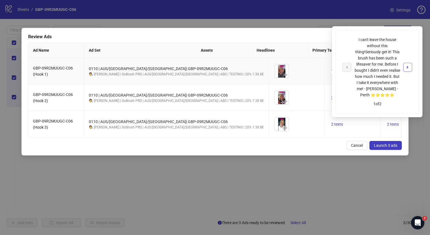
click at [409, 68] on icon "caret-right" at bounding box center [408, 67] width 4 height 4
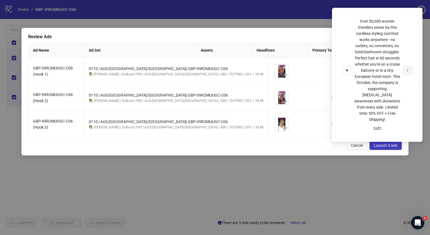
click at [266, 156] on div "Review Ads Ad Name Ad Set Assets Headlines Primary Texts Descriptions Destinati…" at bounding box center [215, 92] width 387 height 128
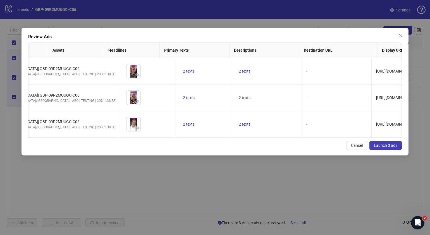
scroll to position [0, 0]
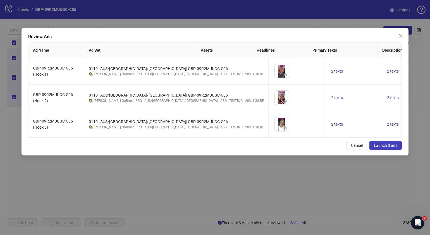
click at [388, 148] on span "Launch 3 ads" at bounding box center [385, 145] width 23 height 4
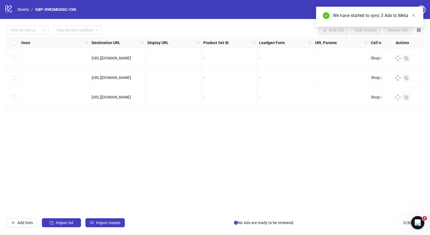
drag, startPoint x: 247, startPoint y: 213, endPoint x: 112, endPoint y: 212, distance: 135.2
click at [112, 212] on div "Ad Format Ad Name Campaign & Ad Set Assets Primary Texts Headlines Descriptions…" at bounding box center [215, 126] width 417 height 179
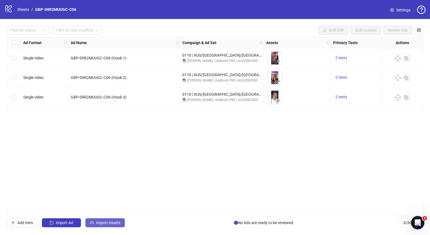
click at [110, 221] on span "Import Assets" at bounding box center [108, 223] width 24 height 4
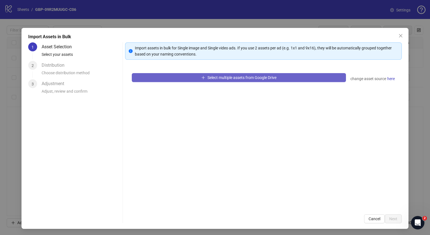
click at [219, 76] on span "Select multiple assets from Google Drive" at bounding box center [241, 77] width 69 height 4
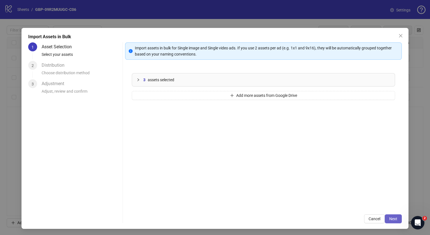
click at [388, 216] on button "Next" at bounding box center [393, 218] width 17 height 9
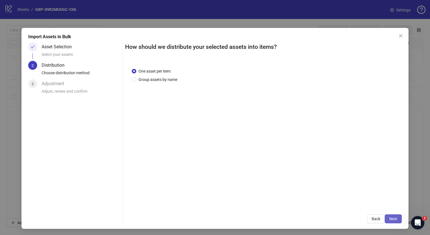
click at [389, 217] on span "Next" at bounding box center [393, 219] width 8 height 4
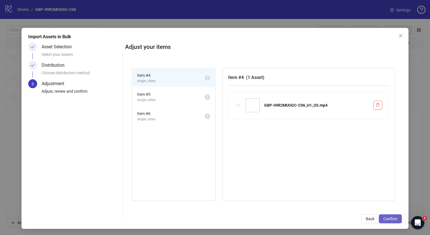
click at [389, 217] on span "Confirm" at bounding box center [390, 219] width 14 height 4
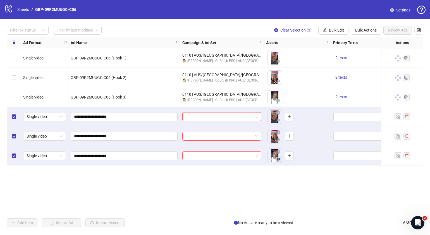
click at [277, 159] on icon "eye" at bounding box center [278, 159] width 4 height 3
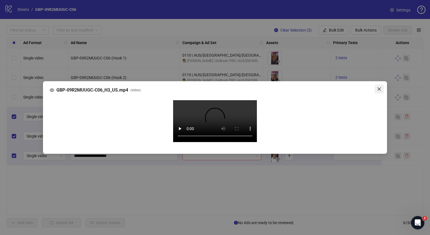
click at [377, 87] on icon "close" at bounding box center [379, 89] width 4 height 4
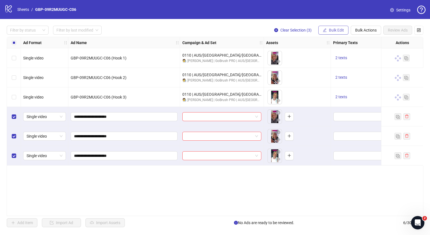
click at [334, 28] on span "Bulk Edit" at bounding box center [336, 30] width 15 height 4
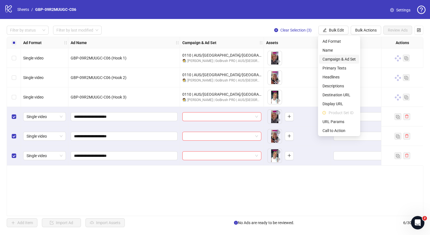
click at [347, 60] on span "Campaign & Ad Set" at bounding box center [339, 59] width 33 height 6
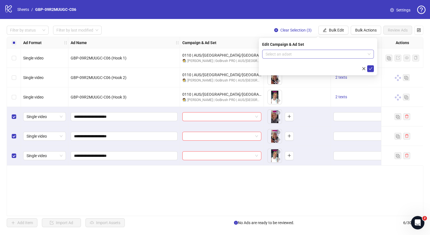
click at [369, 53] on span at bounding box center [318, 54] width 105 height 8
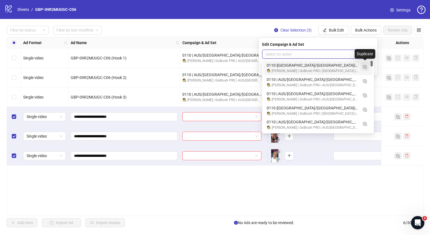
click at [366, 68] on img "button" at bounding box center [365, 67] width 4 height 4
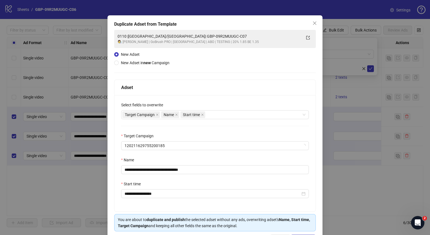
scroll to position [33, 0]
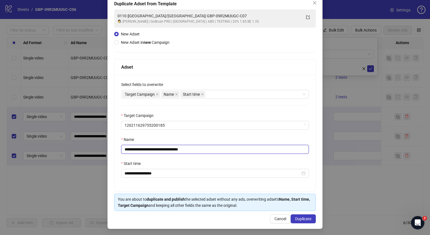
drag, startPoint x: 211, startPoint y: 151, endPoint x: 149, endPoint y: 152, distance: 61.5
click at [149, 152] on input "**********" at bounding box center [215, 149] width 188 height 9
paste input "text"
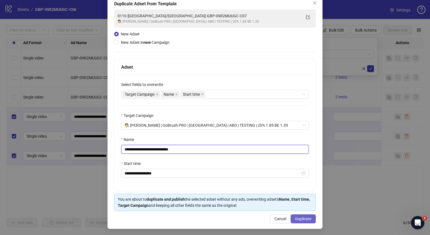
type input "**********"
click at [309, 219] on button "Duplicate" at bounding box center [303, 218] width 25 height 9
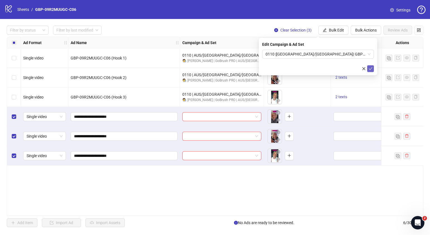
click at [370, 68] on icon "check" at bounding box center [371, 69] width 4 height 4
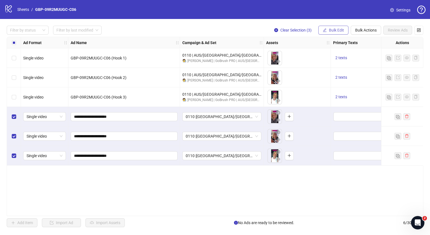
click at [339, 32] on span "Bulk Edit" at bounding box center [336, 30] width 15 height 4
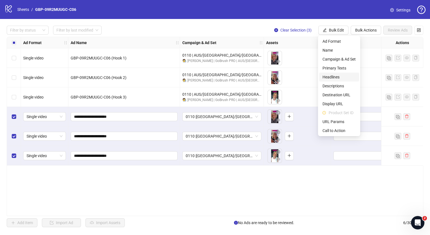
click at [339, 75] on span "Headlines" at bounding box center [339, 77] width 33 height 6
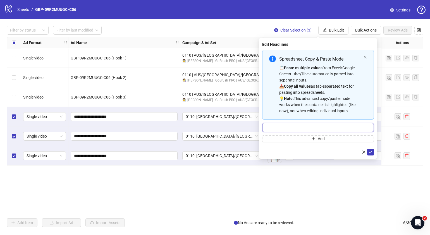
click at [316, 128] on input "Multi-input container - paste or copy values" at bounding box center [318, 127] width 112 height 9
paste input "*******"
type input "*******"
click at [316, 135] on div "Spreadsheet Copy & Paste Mode 📋 Paste multiple values from Excel/Google Sheets …" at bounding box center [318, 96] width 112 height 92
drag, startPoint x: 316, startPoint y: 137, endPoint x: 320, endPoint y: 107, distance: 29.9
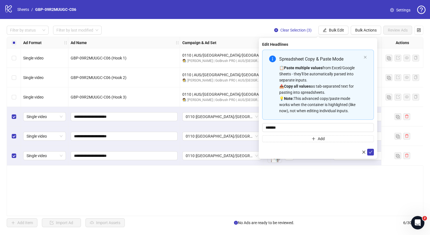
click at [316, 137] on button "Add" at bounding box center [318, 138] width 112 height 7
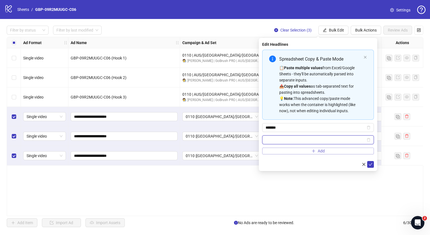
paste input "**********"
type input "**********"
click at [372, 163] on icon "check" at bounding box center [371, 165] width 4 height 4
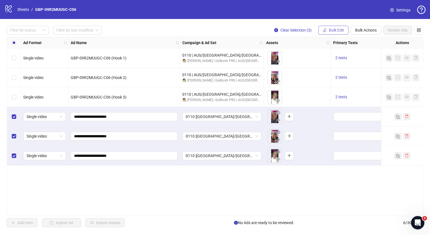
click at [336, 28] on span "Bulk Edit" at bounding box center [336, 30] width 15 height 4
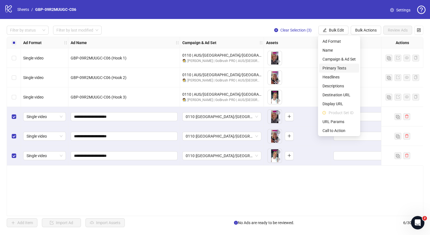
click at [341, 68] on span "Primary Texts" at bounding box center [339, 68] width 33 height 6
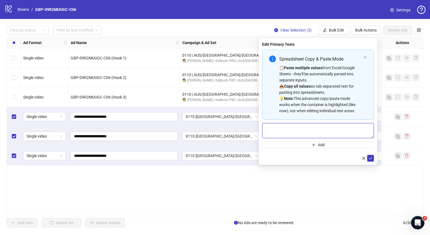
click at [325, 130] on textarea "Multi-text input container - paste or copy values" at bounding box center [318, 130] width 112 height 15
paste textarea "**********"
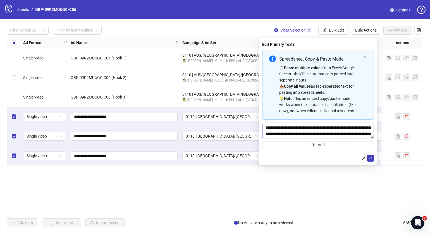
scroll to position [16, 0]
type textarea "**********"
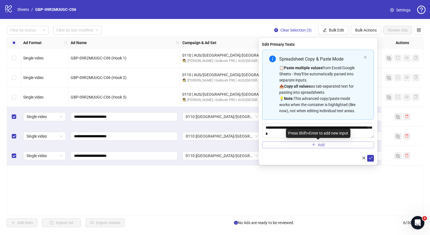
click at [322, 144] on span "Add" at bounding box center [321, 145] width 7 height 4
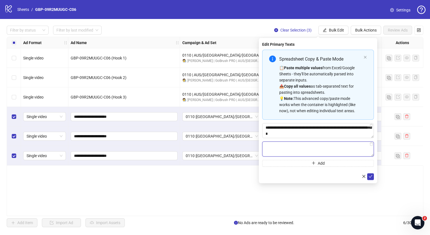
paste textarea "**********"
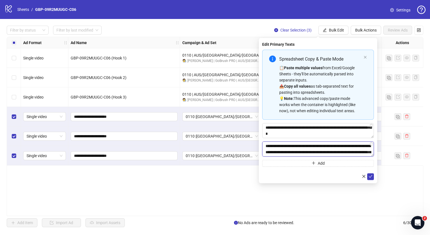
scroll to position [29, 0]
type textarea "**********"
click at [373, 176] on button "submit" at bounding box center [370, 176] width 7 height 7
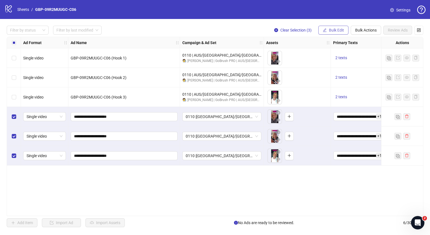
click at [335, 27] on button "Bulk Edit" at bounding box center [333, 30] width 30 height 9
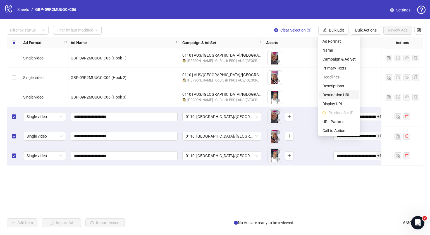
click at [340, 95] on span "Destination URL" at bounding box center [339, 95] width 33 height 6
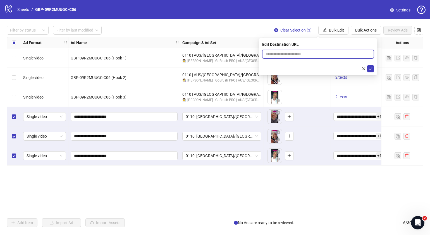
click at [313, 54] on input "text" at bounding box center [316, 54] width 101 height 6
paste input "**********"
type input "**********"
click at [371, 68] on icon "check" at bounding box center [371, 69] width 4 height 4
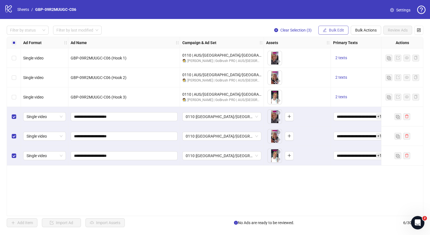
click at [335, 32] on span "Bulk Edit" at bounding box center [336, 30] width 15 height 4
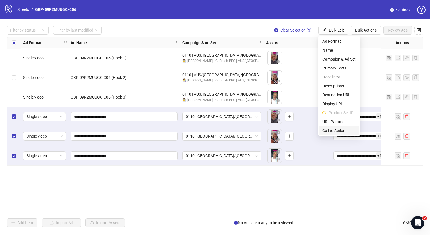
click at [331, 129] on span "Call to Action" at bounding box center [339, 131] width 33 height 6
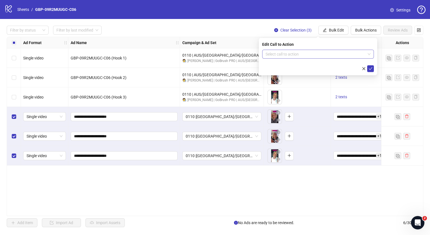
click at [342, 53] on input "search" at bounding box center [316, 54] width 100 height 8
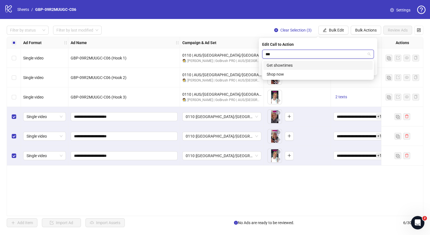
type input "****"
click at [322, 65] on div "Shop now" at bounding box center [318, 65] width 103 height 6
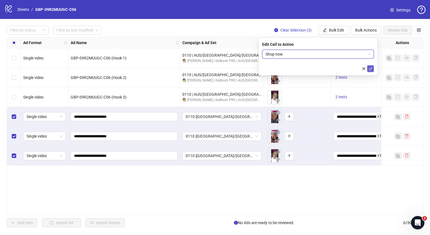
click at [370, 68] on icon "check" at bounding box center [371, 69] width 4 height 4
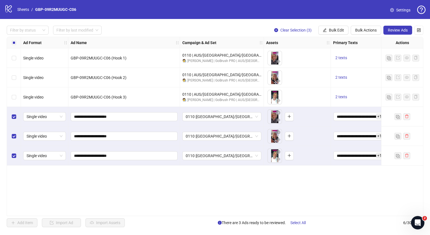
scroll to position [0, 6]
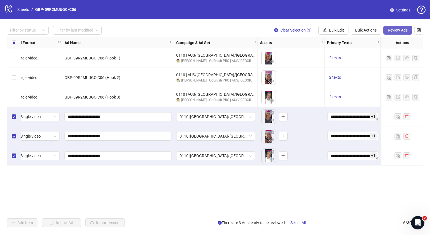
click at [398, 29] on span "Review Ads" at bounding box center [398, 30] width 20 height 4
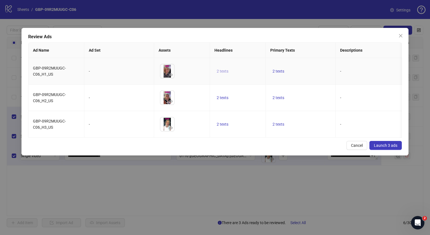
click at [222, 73] on span "2 texts" at bounding box center [223, 71] width 12 height 4
click at [313, 68] on button "button" at bounding box center [309, 66] width 9 height 9
click at [281, 121] on button "2 texts" at bounding box center [278, 124] width 16 height 7
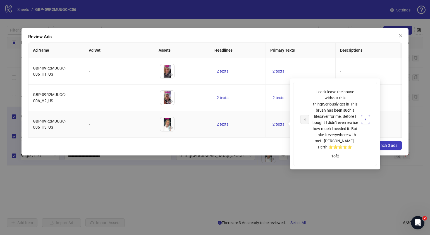
click at [365, 120] on icon "caret-right" at bounding box center [366, 120] width 4 height 4
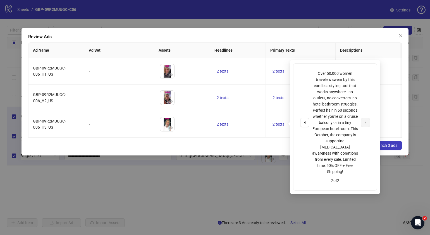
click at [237, 150] on div "Cancel Launch 3 ads" at bounding box center [215, 145] width 374 height 9
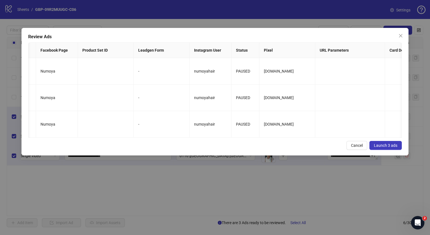
scroll to position [0, 0]
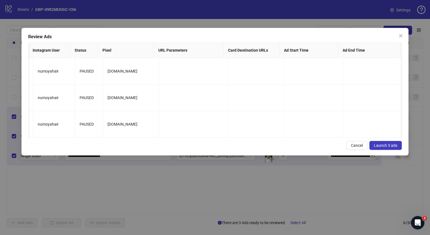
click at [393, 148] on span "Launch 3 ads" at bounding box center [385, 145] width 23 height 4
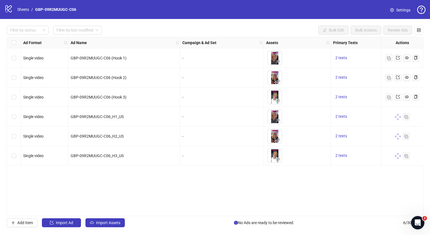
drag, startPoint x: 196, startPoint y: 213, endPoint x: 206, endPoint y: 212, distance: 10.1
click at [206, 212] on div "Ad Format Ad Name Campaign & Ad Set Assets Primary Texts Headlines Descriptions…" at bounding box center [215, 126] width 417 height 179
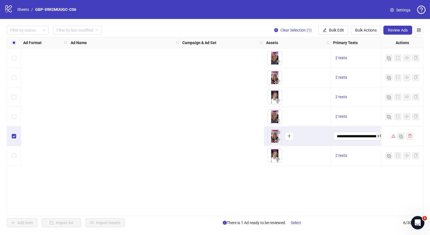
scroll to position [0, 364]
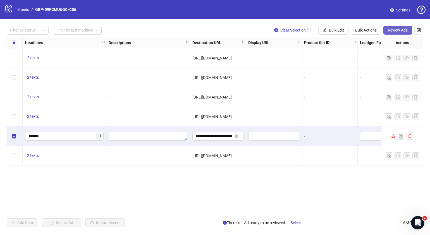
click at [400, 33] on button "Review Ads" at bounding box center [397, 30] width 29 height 9
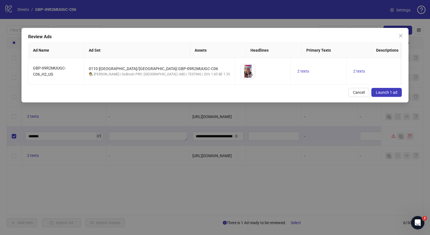
click at [393, 95] on span "Launch 1 ad" at bounding box center [387, 92] width 22 height 4
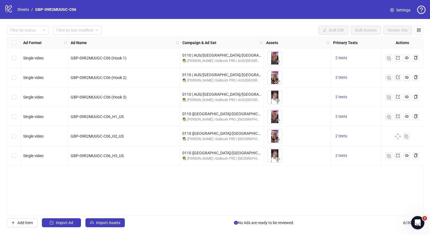
drag, startPoint x: 200, startPoint y: 216, endPoint x: 203, endPoint y: 214, distance: 3.4
click at [203, 214] on div "Filter by status Filter by last modified Bulk Edit Bulk Actions Review Ads Ad F…" at bounding box center [215, 126] width 430 height 215
drag, startPoint x: 202, startPoint y: 213, endPoint x: 327, endPoint y: 200, distance: 125.3
click at [327, 200] on div "Ad Format Ad Name Campaign & Ad Set Assets Primary Texts Headlines Descriptions…" at bounding box center [215, 126] width 417 height 179
click at [25, 8] on link "Sheets" at bounding box center [23, 9] width 14 height 6
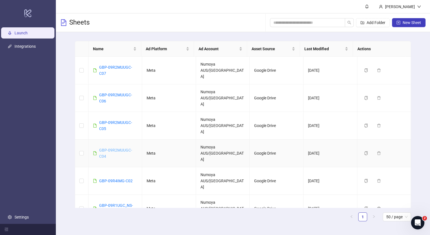
click at [123, 148] on link "GBP-09R2MUUGC-C04" at bounding box center [115, 153] width 33 height 11
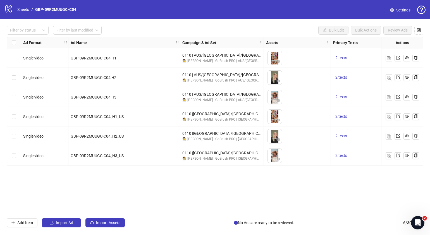
click at [199, 213] on div "Ad Format Ad Name Campaign & Ad Set Assets Primary Texts Headlines Descriptions…" at bounding box center [215, 126] width 417 height 179
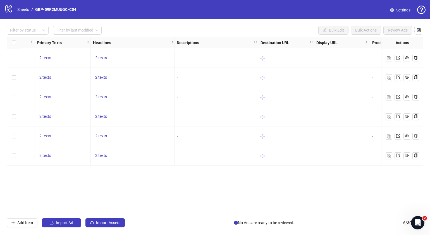
scroll to position [0, 298]
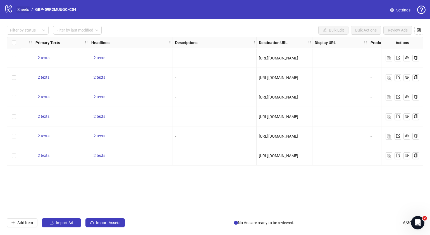
click at [24, 10] on link "Sheets" at bounding box center [23, 9] width 14 height 6
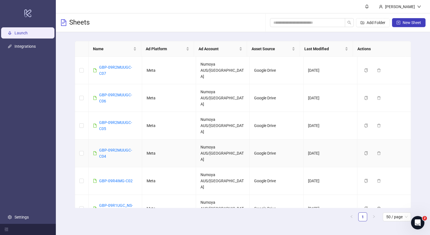
click at [108, 140] on td "GBP-09R2MUUGC-C04" at bounding box center [116, 154] width 54 height 28
click at [107, 148] on link "GBP-09R2MUUGC-C04" at bounding box center [115, 153] width 33 height 11
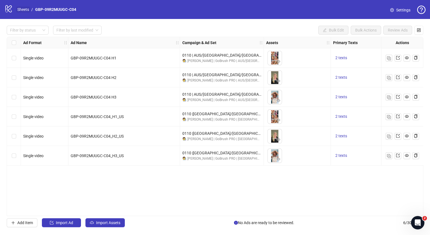
click at [23, 9] on link "Sheets" at bounding box center [23, 9] width 14 height 6
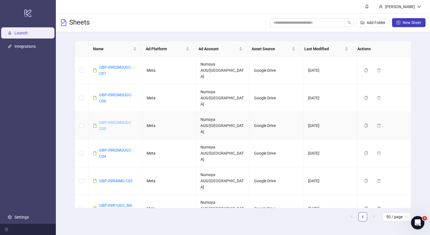
click at [106, 120] on link "GBP-09R2MUUGC-C05" at bounding box center [115, 125] width 33 height 11
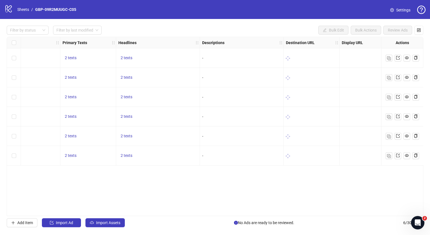
scroll to position [0, 271]
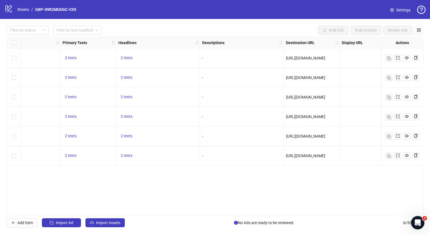
drag, startPoint x: 304, startPoint y: 213, endPoint x: 403, endPoint y: 204, distance: 99.6
click at [403, 204] on div "Ad Format Ad Name Campaign & Ad Set Assets Primary Texts Headlines Descriptions…" at bounding box center [215, 126] width 417 height 179
click at [25, 10] on link "Sheets" at bounding box center [23, 9] width 14 height 6
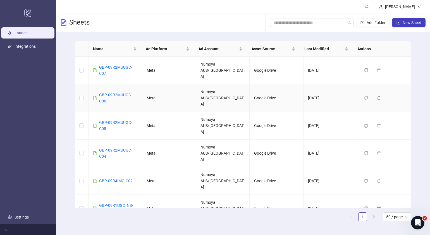
click at [118, 92] on div "GBP-09R2MUUGC-C06" at bounding box center [118, 98] width 39 height 12
click at [117, 93] on link "GBP-09R2MUUGC-C06" at bounding box center [115, 98] width 33 height 11
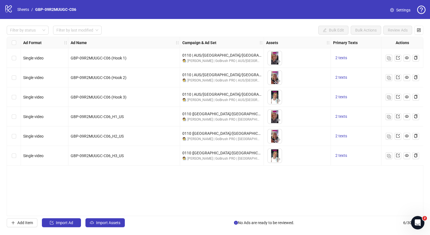
drag, startPoint x: 185, startPoint y: 214, endPoint x: 207, endPoint y: 212, distance: 22.4
click at [207, 212] on div "Ad Format Ad Name Campaign & Ad Set Assets Primary Texts Headlines Descriptions…" at bounding box center [215, 126] width 417 height 179
click at [21, 8] on link "Sheets" at bounding box center [23, 9] width 14 height 6
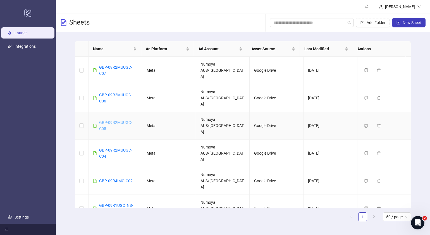
click at [111, 120] on link "GBP-09R2MUUGC-C05" at bounding box center [115, 125] width 33 height 11
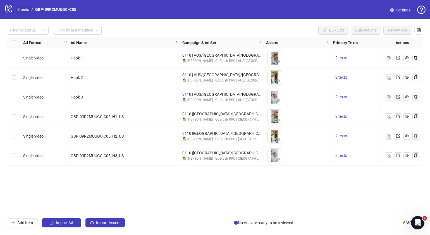
click at [22, 7] on link "Sheets" at bounding box center [23, 9] width 14 height 6
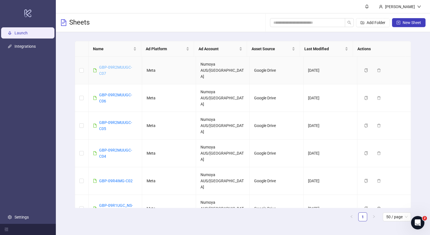
click at [112, 65] on link "GBP-09R2MUUGC-C07" at bounding box center [115, 70] width 33 height 11
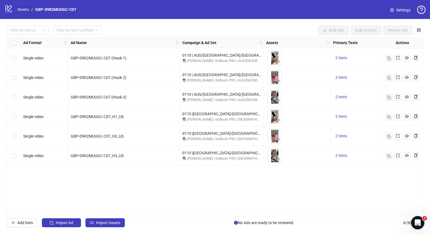
click at [25, 10] on link "Sheets" at bounding box center [23, 9] width 14 height 6
